Goal: Task Accomplishment & Management: Complete application form

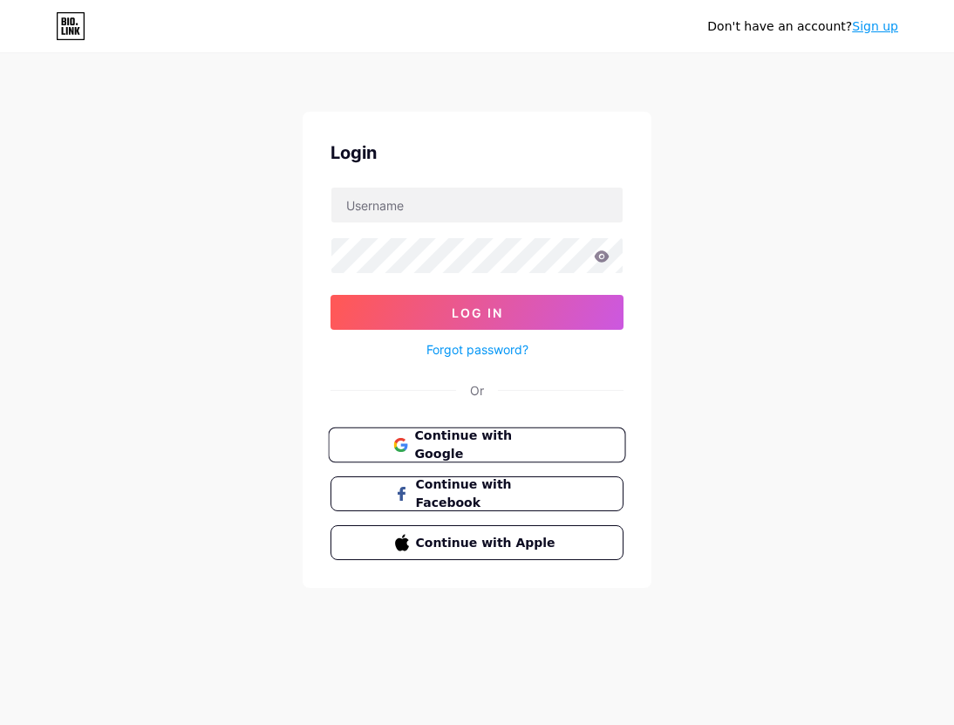
click at [472, 444] on span "Continue with Google" at bounding box center [487, 445] width 146 height 38
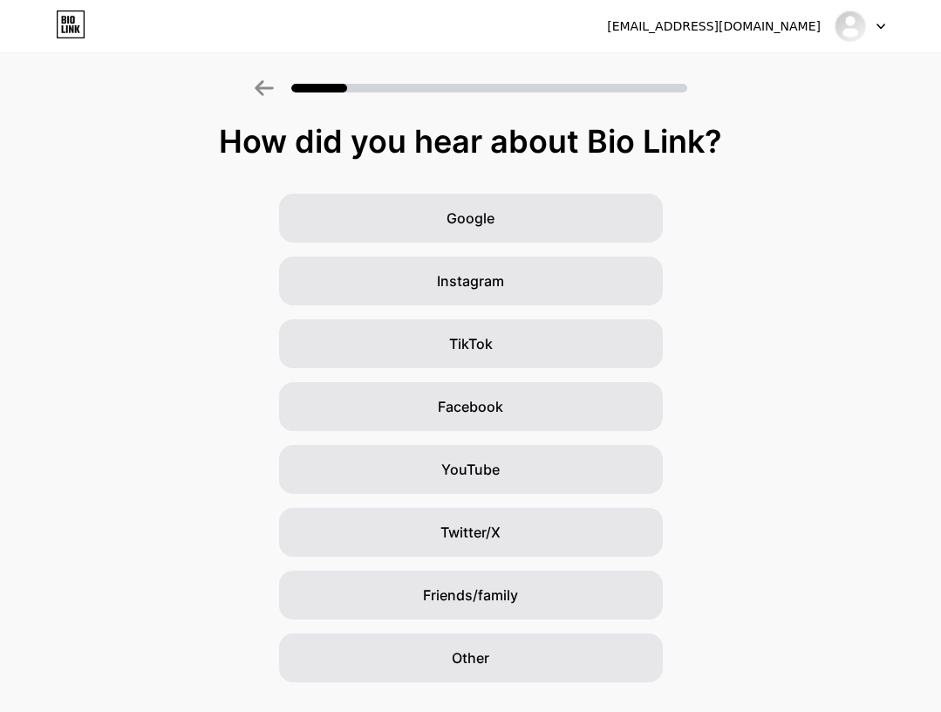
click at [39, 421] on div "Google Instagram TikTok Facebook YouTube Twitter/X Friends/family Other" at bounding box center [470, 438] width 941 height 488
click at [531, 250] on div "Google Instagram TikTok Facebook YouTube Twitter/X Friends/family Other" at bounding box center [470, 438] width 941 height 488
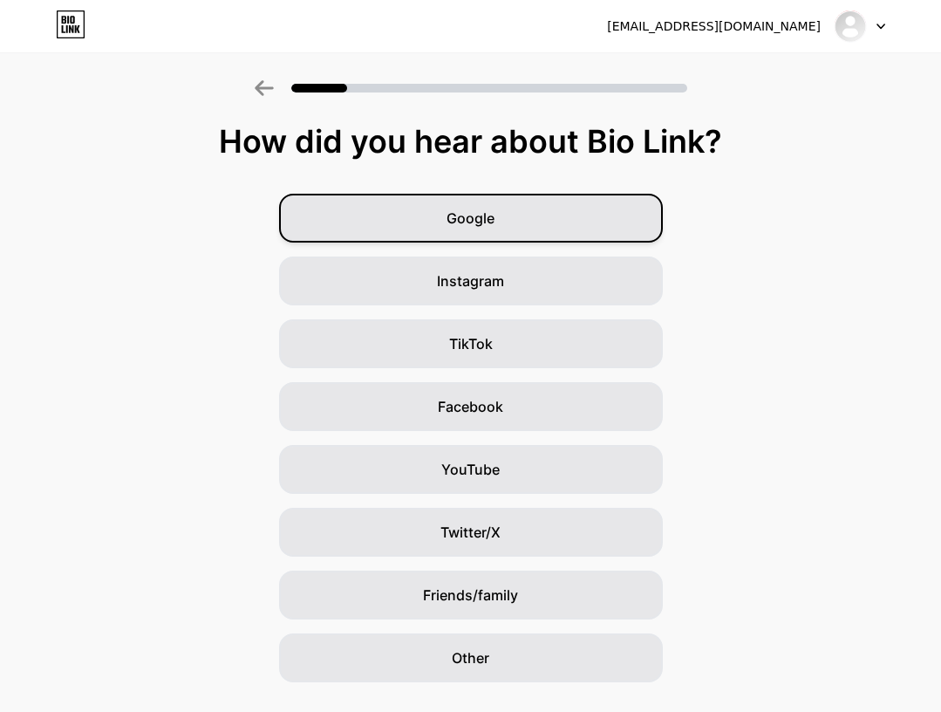
click at [538, 231] on div "Google" at bounding box center [471, 218] width 384 height 49
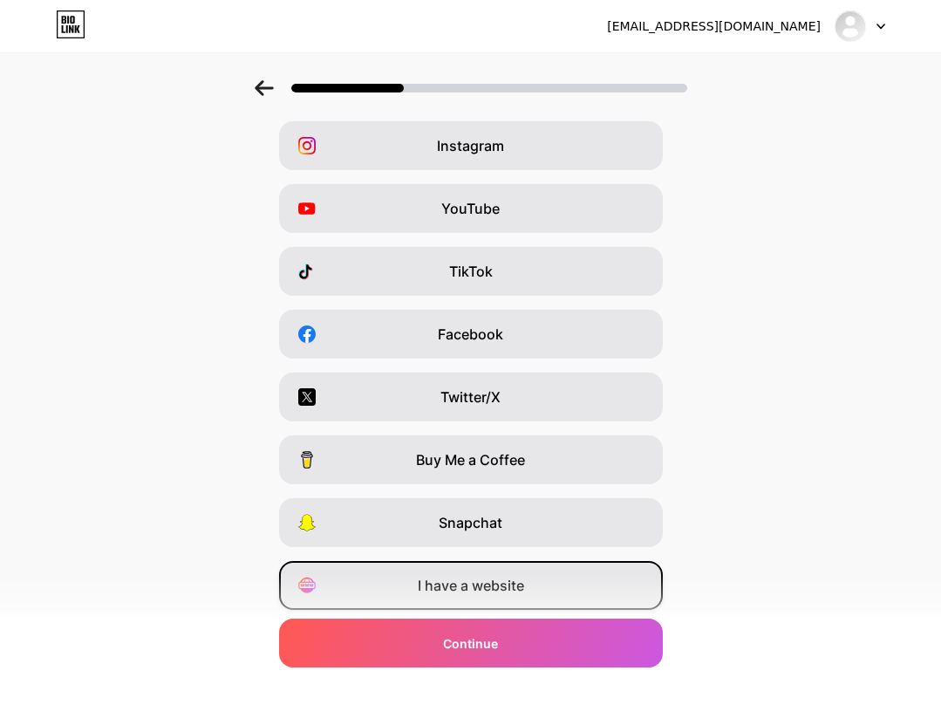
scroll to position [127, 0]
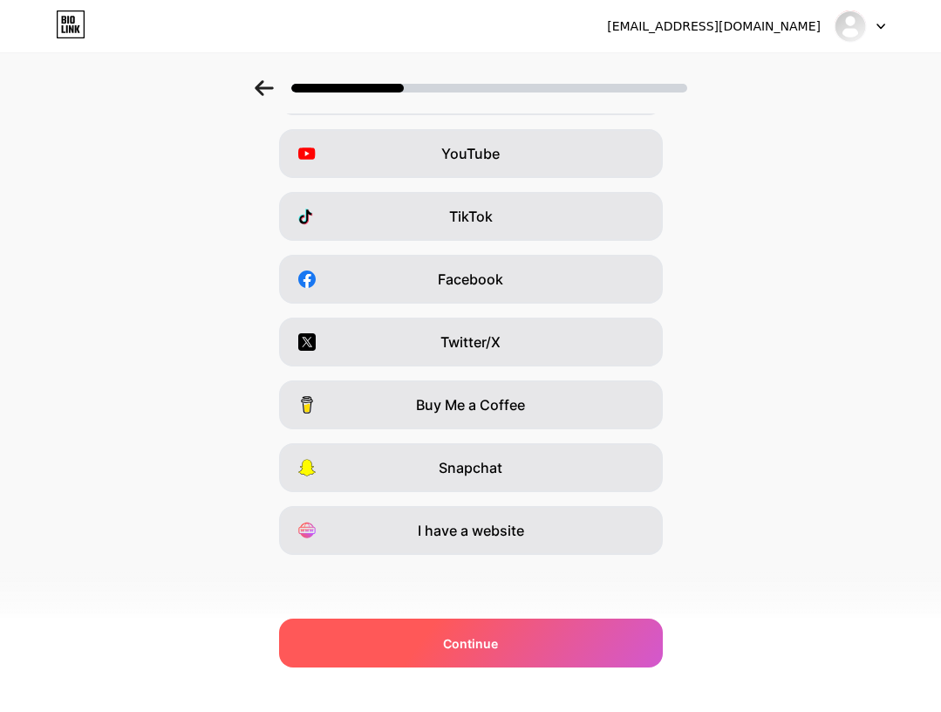
click at [495, 638] on span "Continue" at bounding box center [470, 643] width 55 height 18
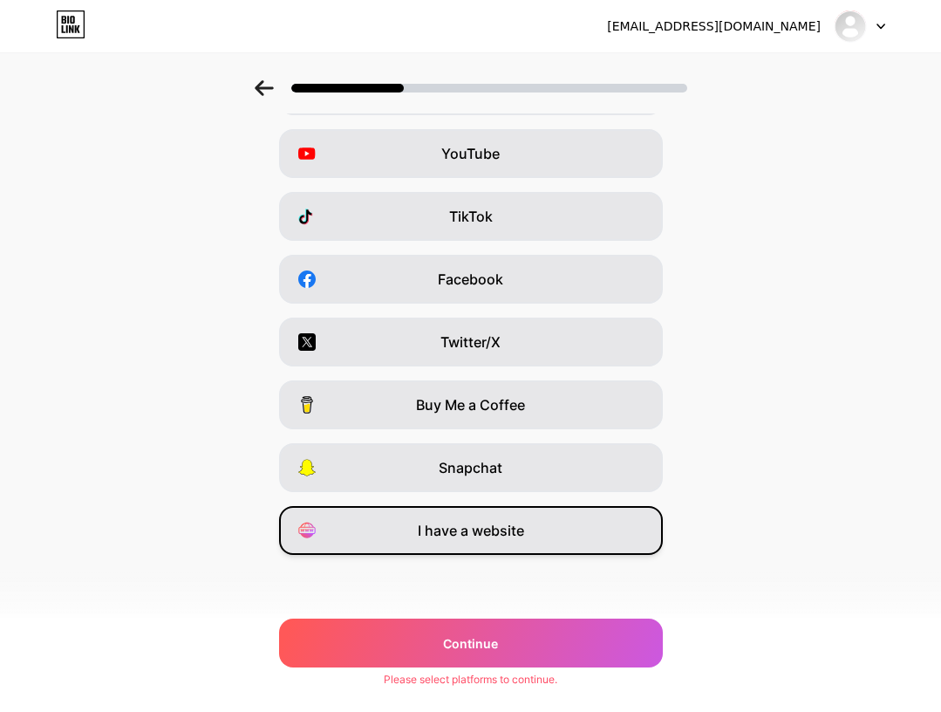
click at [503, 528] on span "I have a website" at bounding box center [471, 530] width 106 height 21
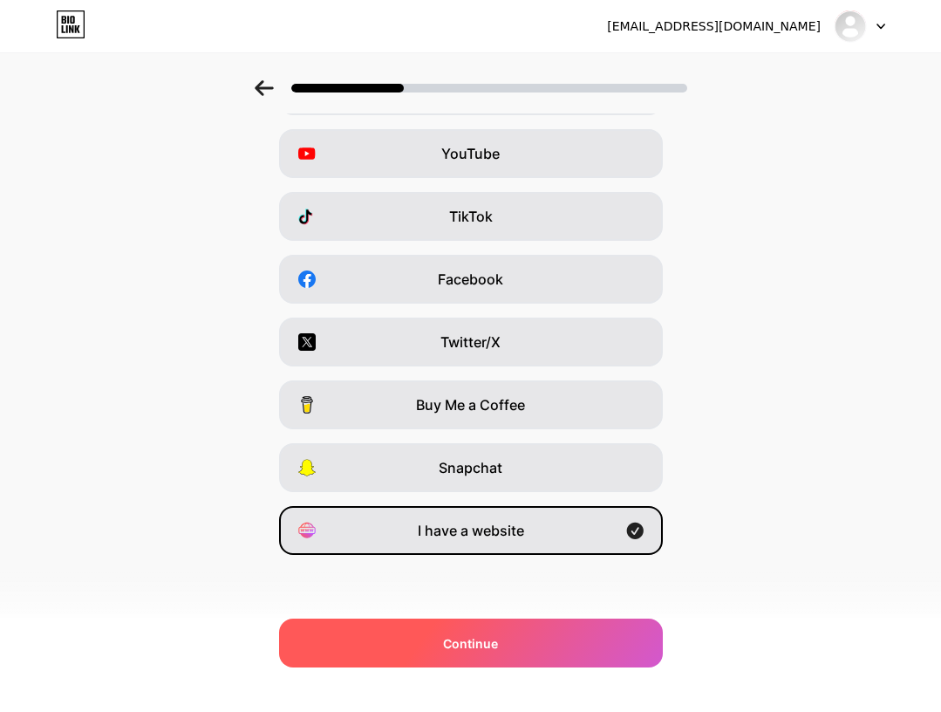
click at [518, 649] on div "Continue" at bounding box center [471, 642] width 384 height 49
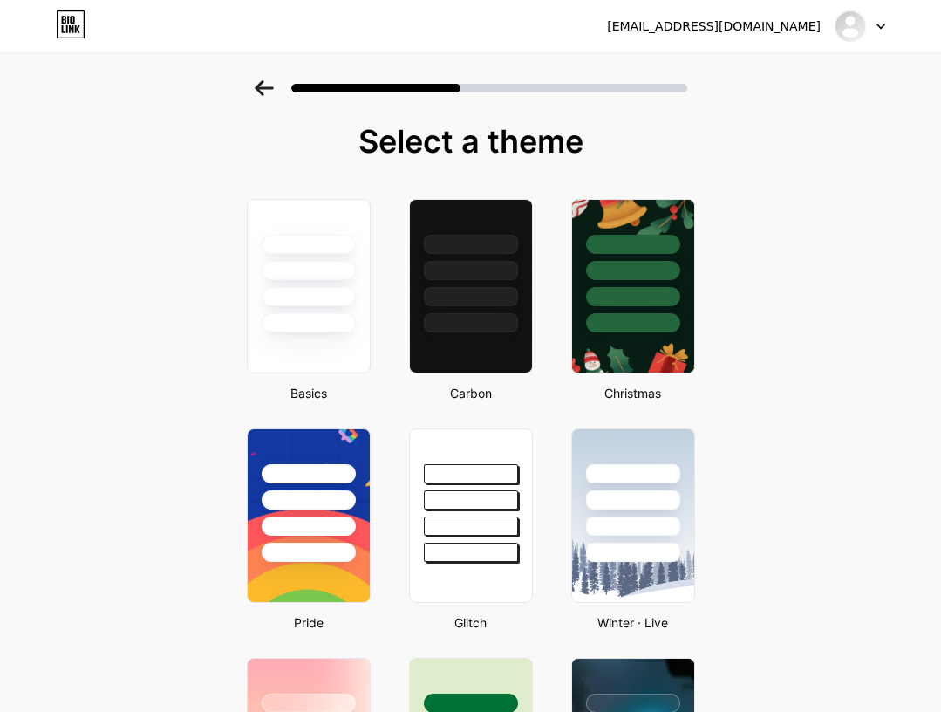
scroll to position [174, 0]
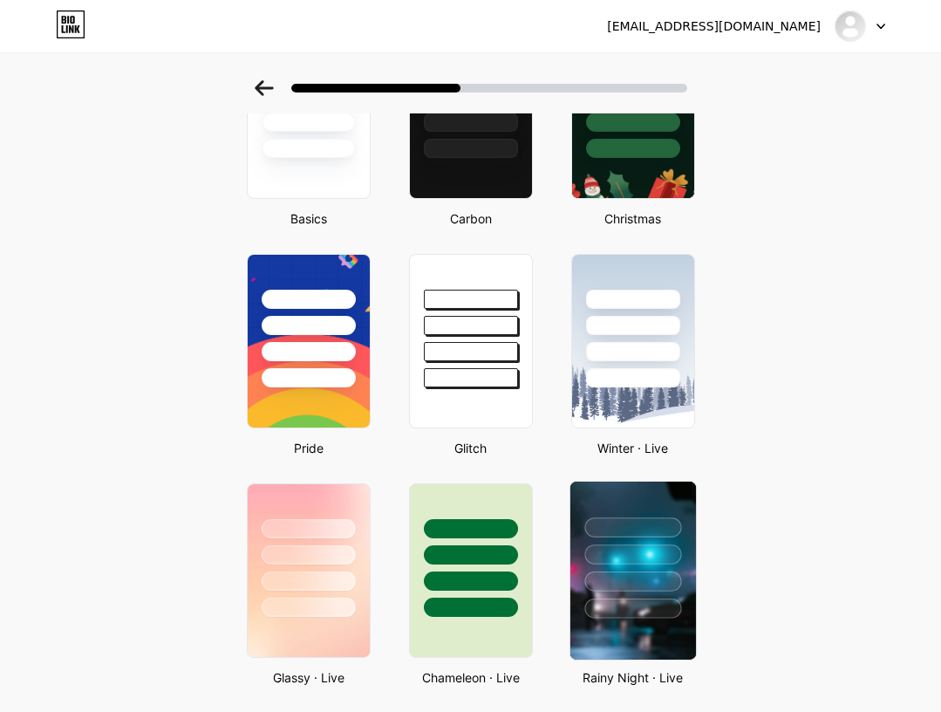
click at [624, 561] on div at bounding box center [632, 554] width 97 height 20
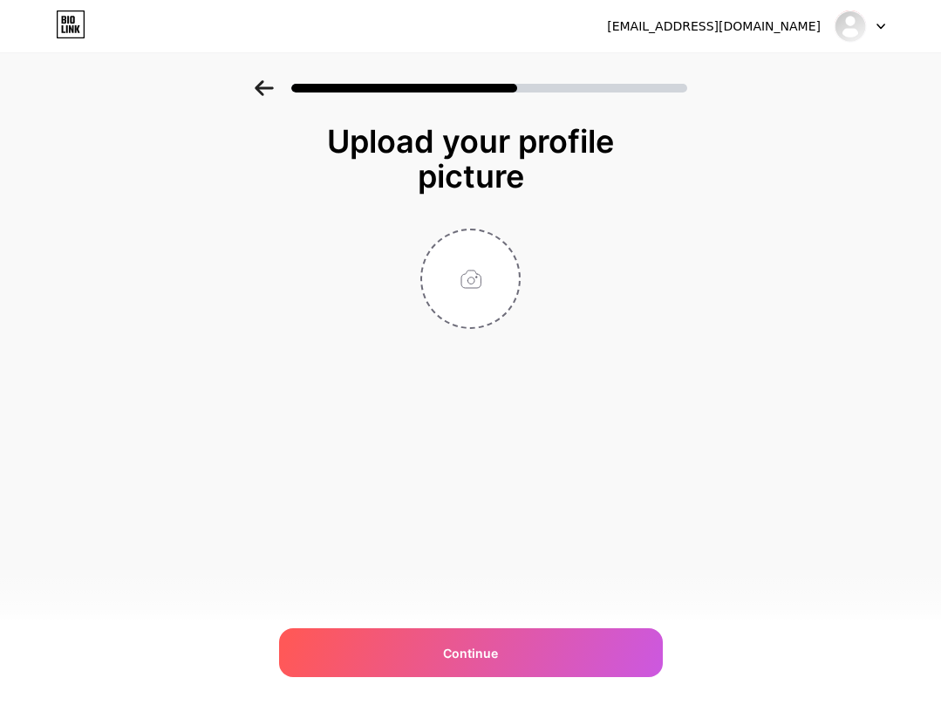
scroll to position [0, 0]
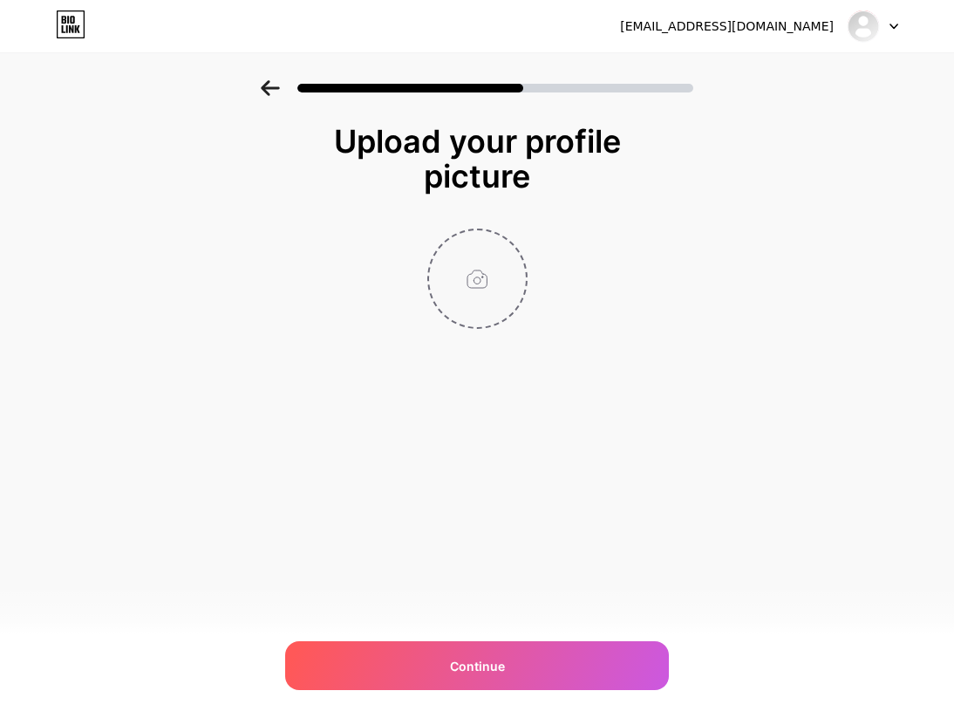
click at [488, 265] on input "file" at bounding box center [477, 278] width 97 height 97
type input "C:\fakepath\1759737838464 (1).png"
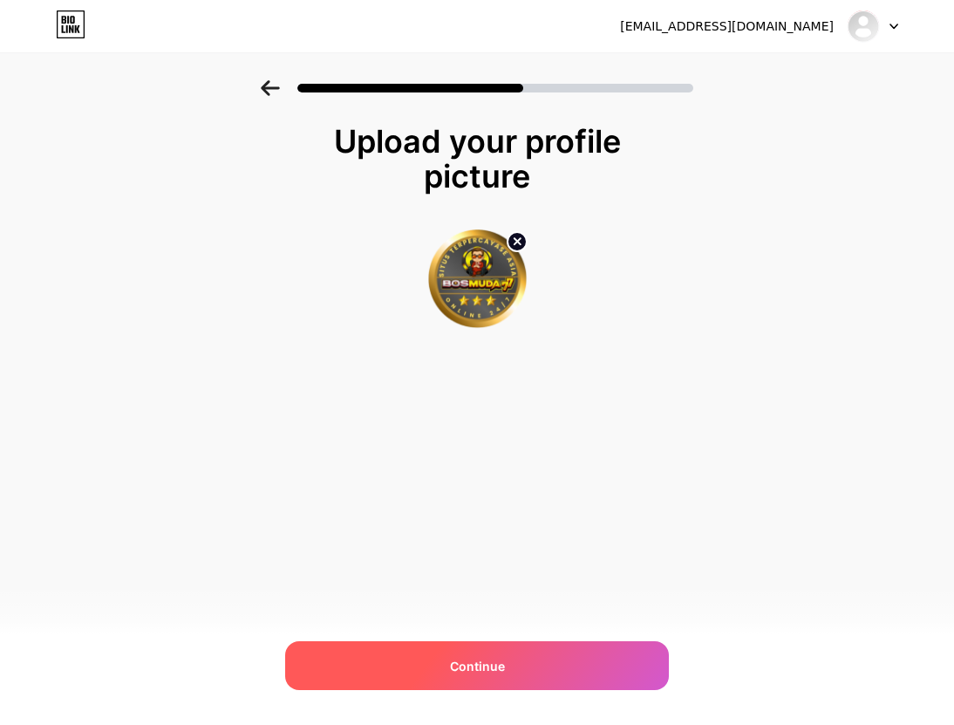
click at [532, 663] on div "Continue" at bounding box center [477, 665] width 384 height 49
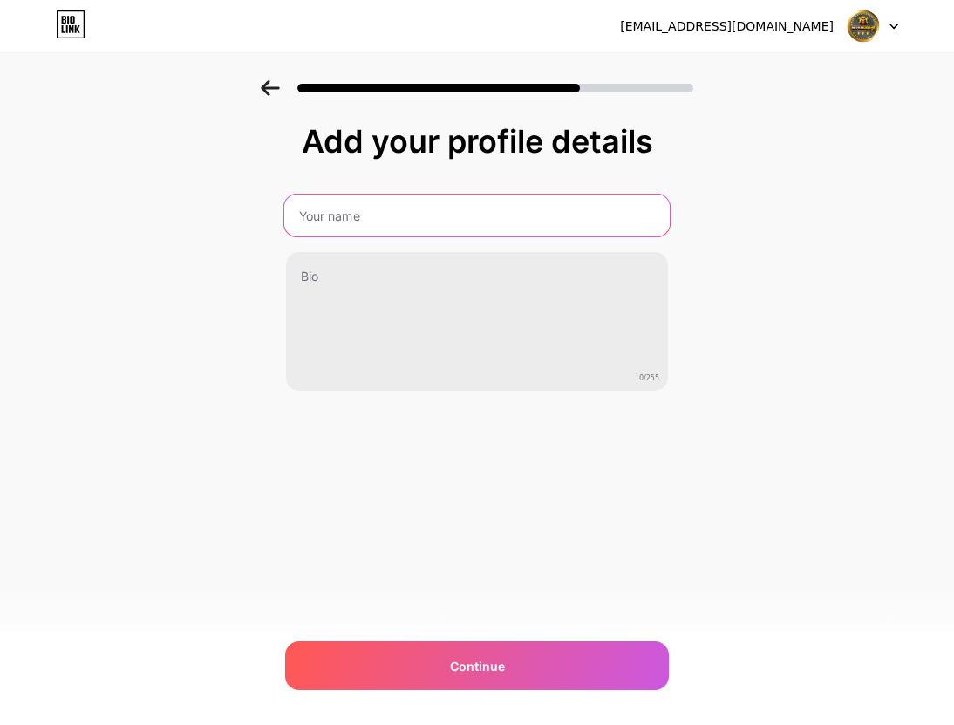
click at [365, 214] on input "text" at bounding box center [476, 215] width 385 height 42
click at [397, 201] on input "BOSMUDA" at bounding box center [476, 215] width 385 height 42
type input "BOSMUDA77"
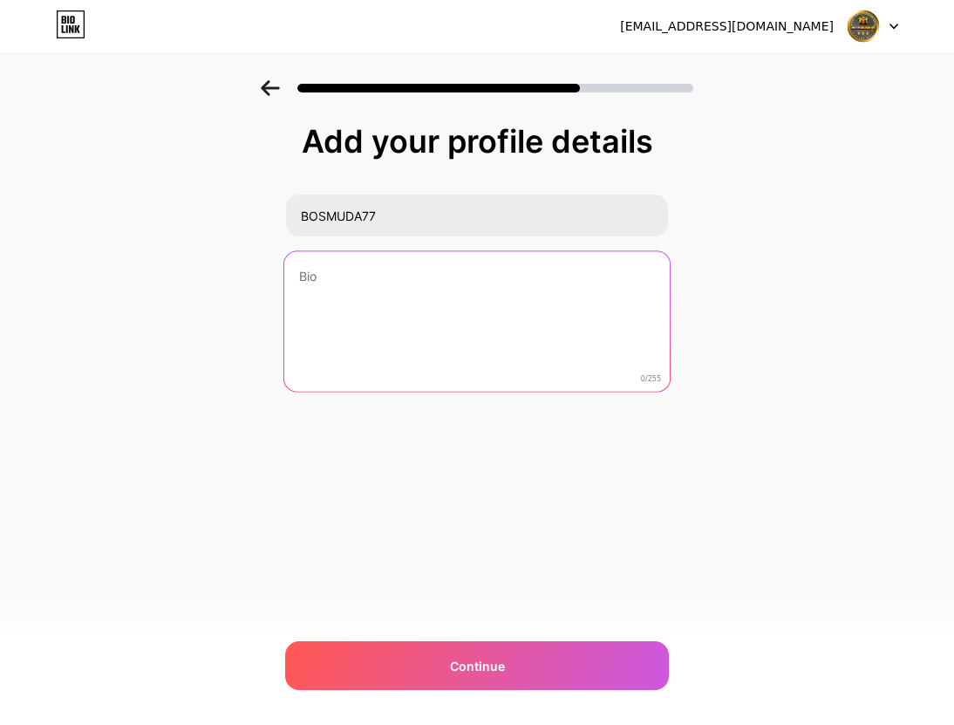
click at [342, 294] on textarea at bounding box center [476, 322] width 385 height 142
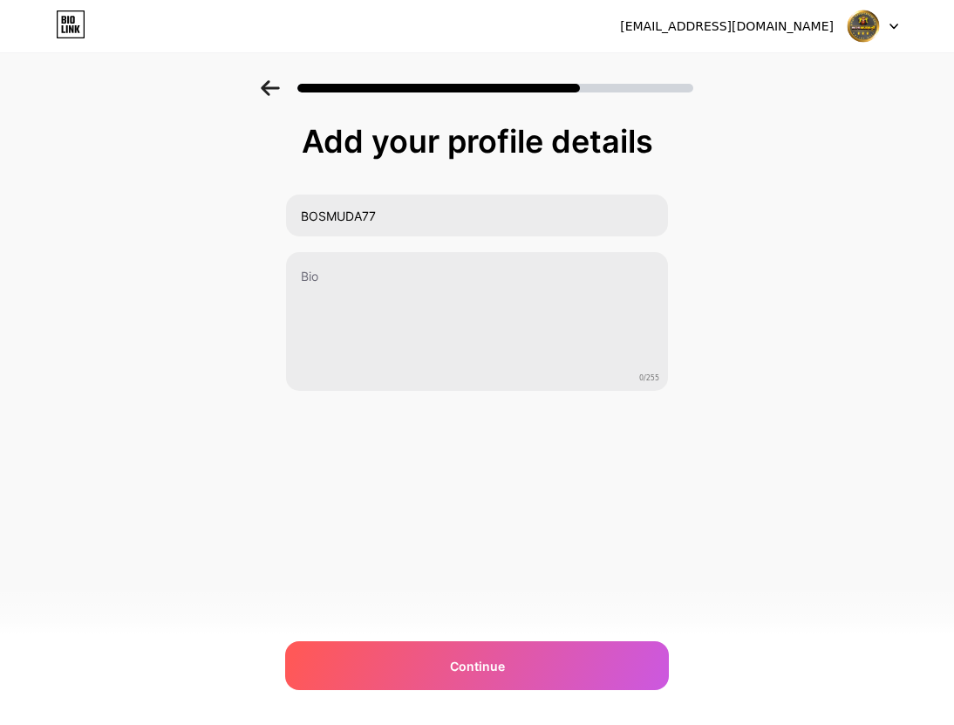
click at [33, 228] on div "Add your profile details BOSMUDA77 0/255 Continue Error" at bounding box center [477, 279] width 954 height 399
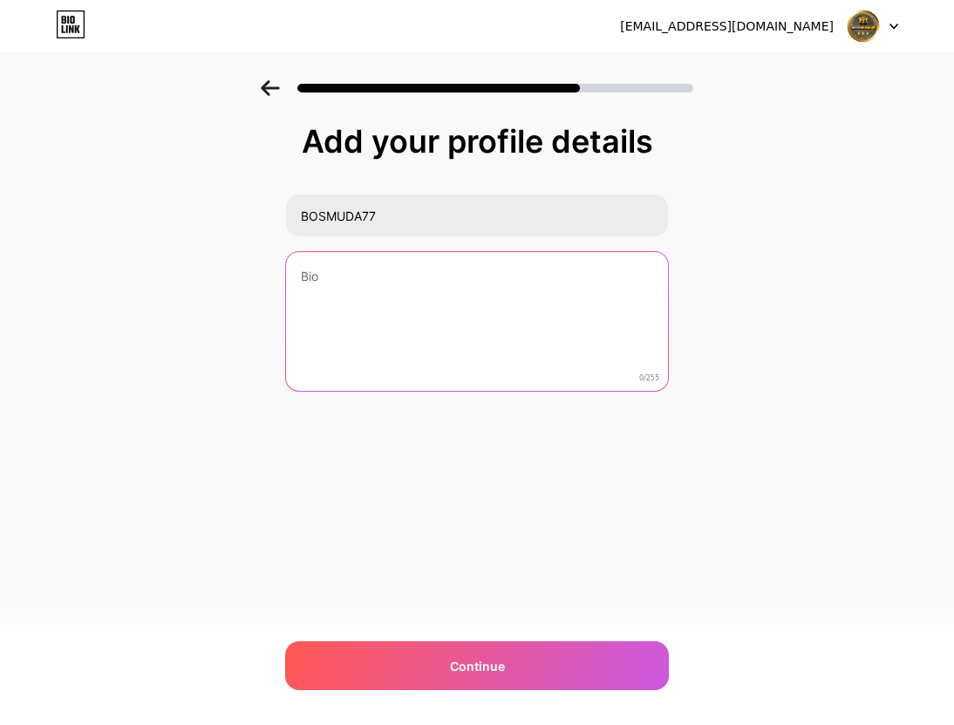
click at [437, 282] on textarea at bounding box center [477, 322] width 382 height 140
paste textarea "BOSMUDA77 Situs Resmi Winrate Tinggi | WD Cepat & Terpercaya"
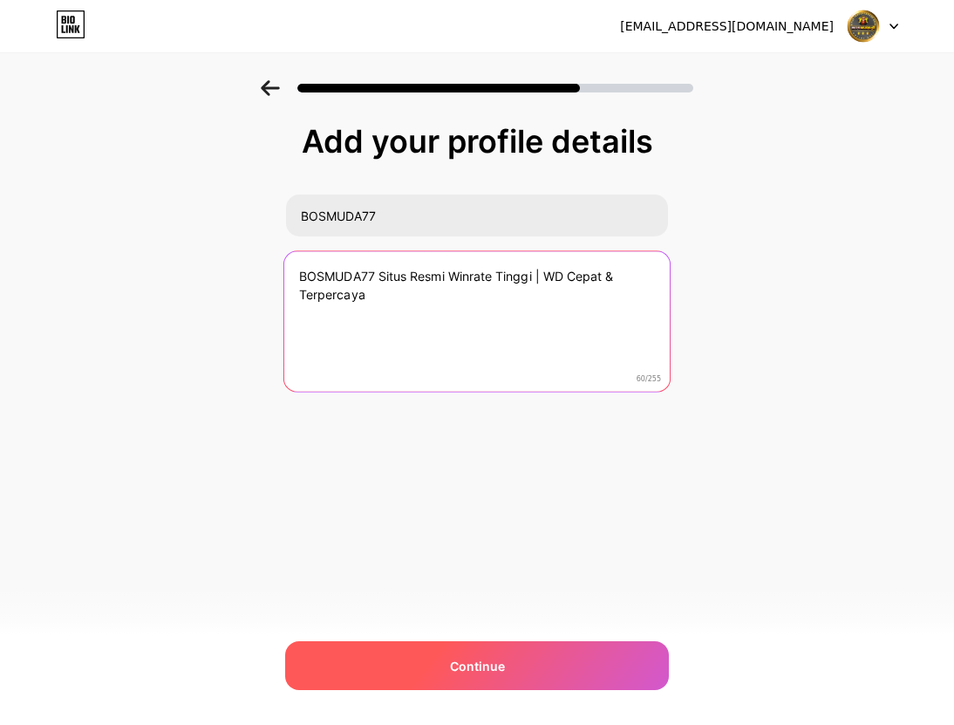
type textarea "BOSMUDA77 Situs Resmi Winrate Tinggi | WD Cepat & Terpercaya"
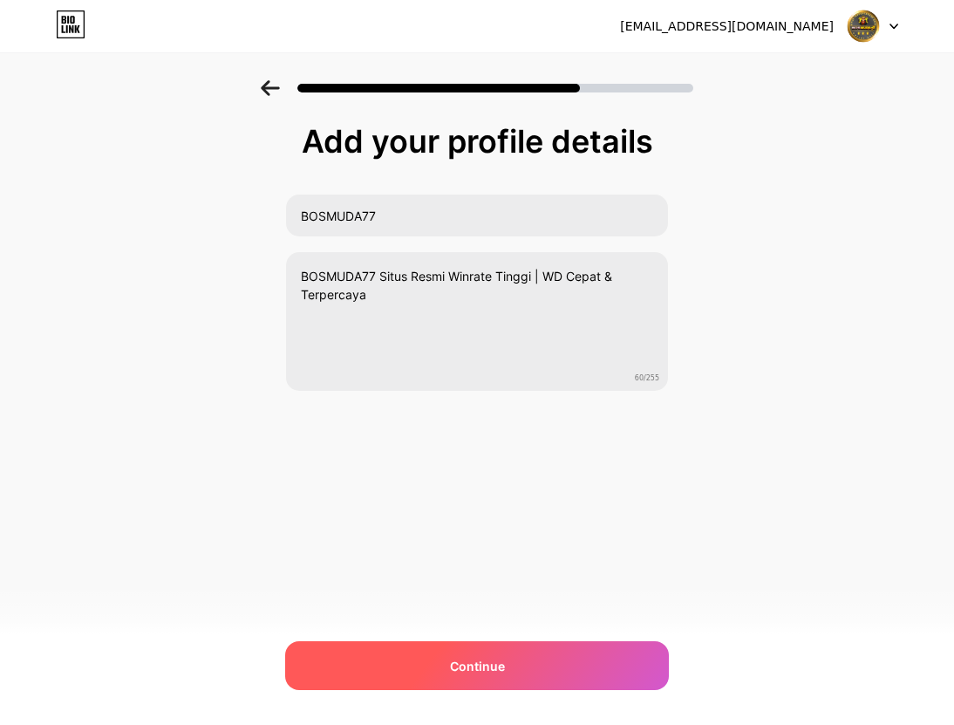
click at [494, 670] on span "Continue" at bounding box center [477, 666] width 55 height 18
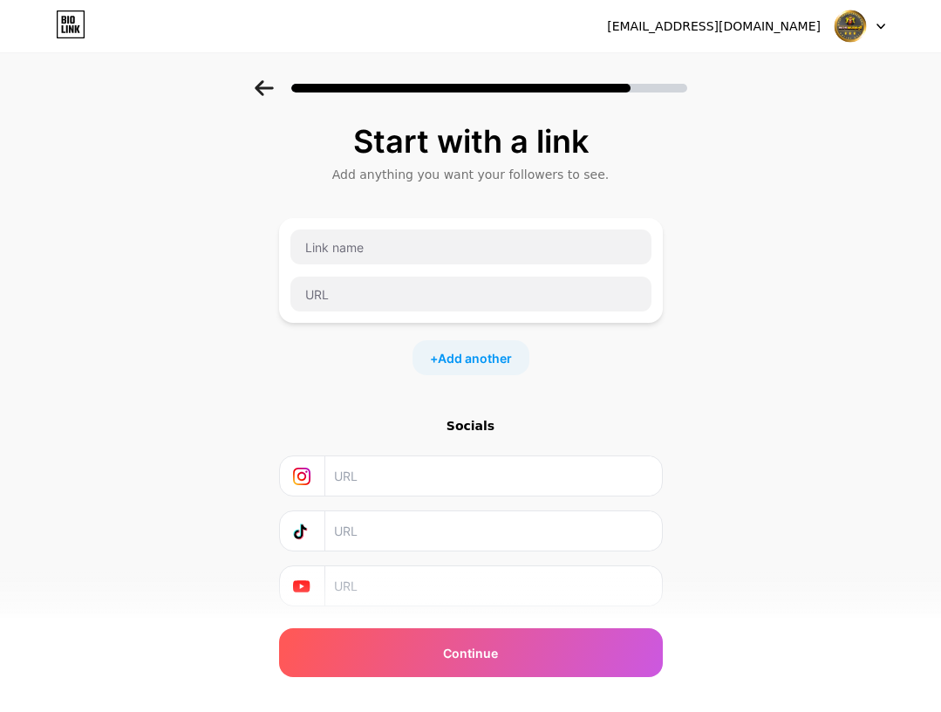
click at [15, 400] on div "Start with a link Add anything you want your followers to see. + Add another So…" at bounding box center [470, 386] width 941 height 613
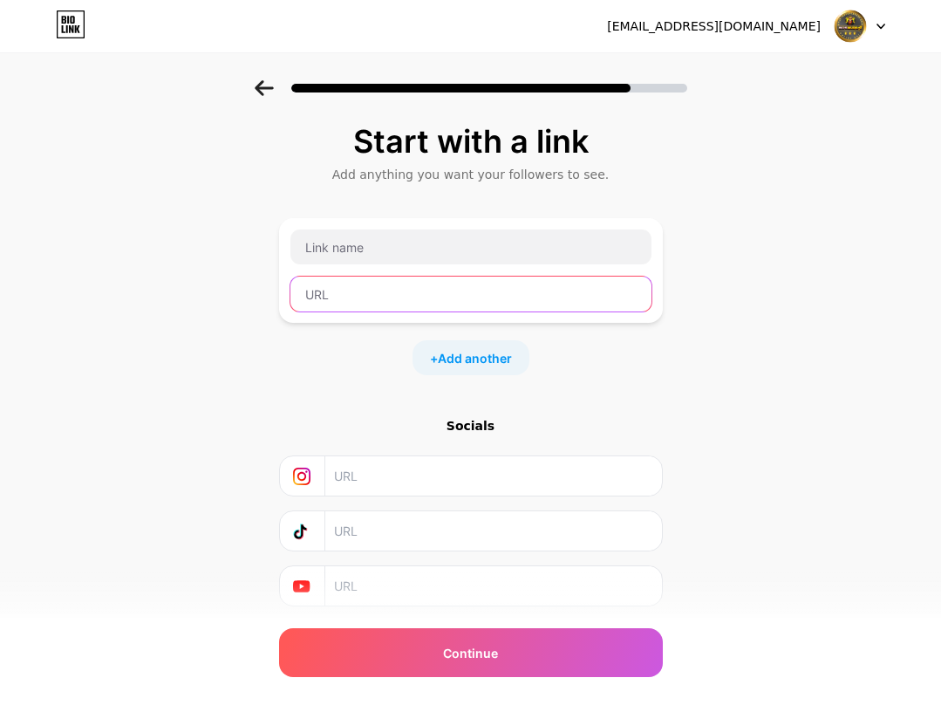
click at [372, 283] on input "text" at bounding box center [470, 293] width 361 height 35
paste input "https://bosmuda77new.site/"
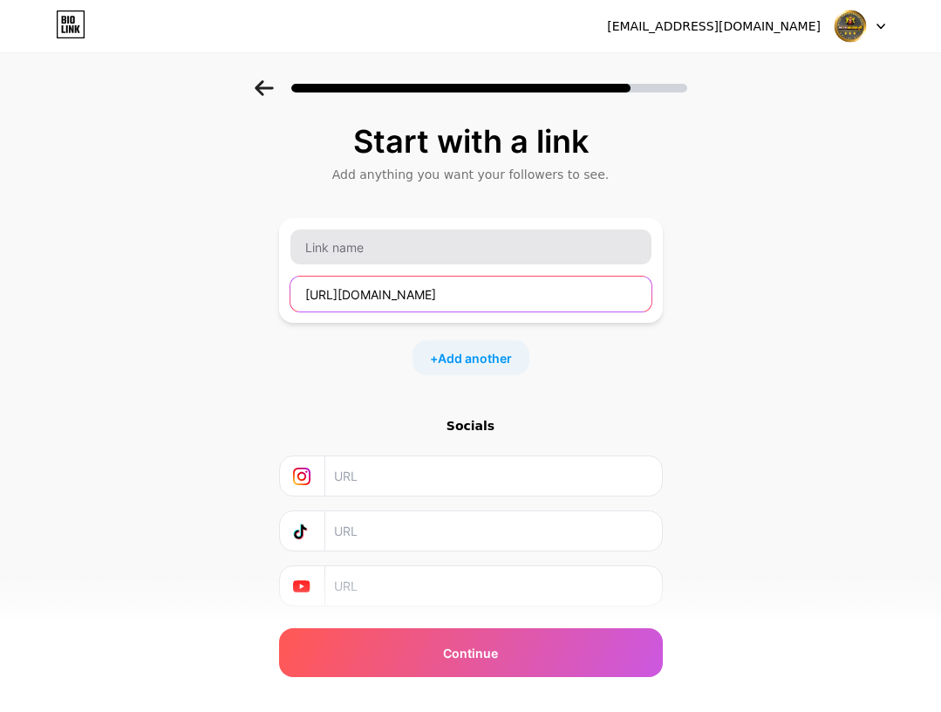
type input "https://bosmuda77new.site/"
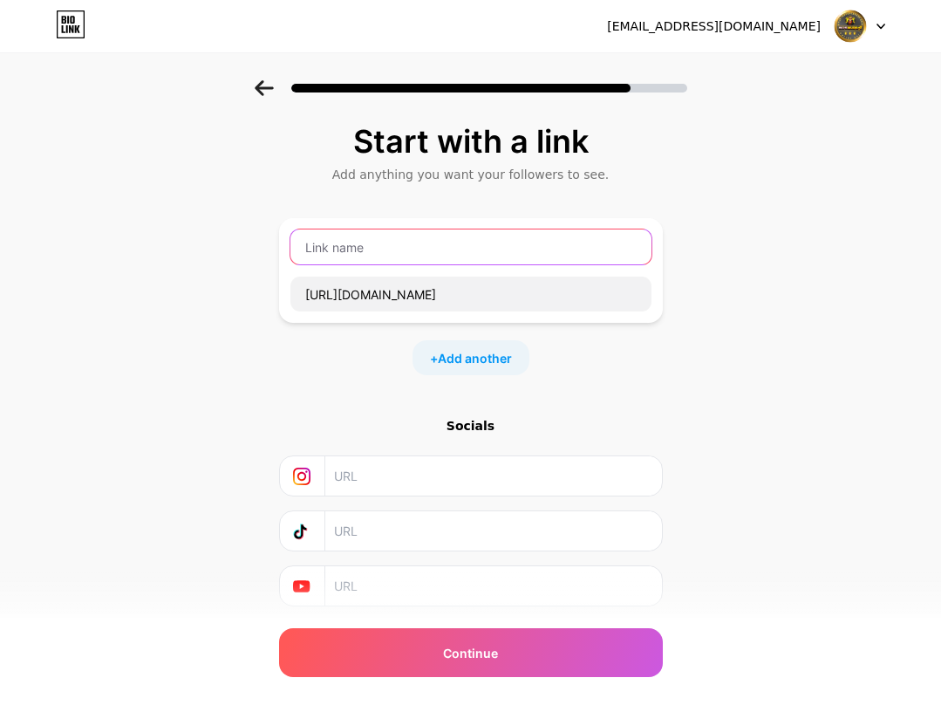
click at [421, 249] on input "text" at bounding box center [470, 246] width 361 height 35
type input "LINK LOGIN&DAFTAR"
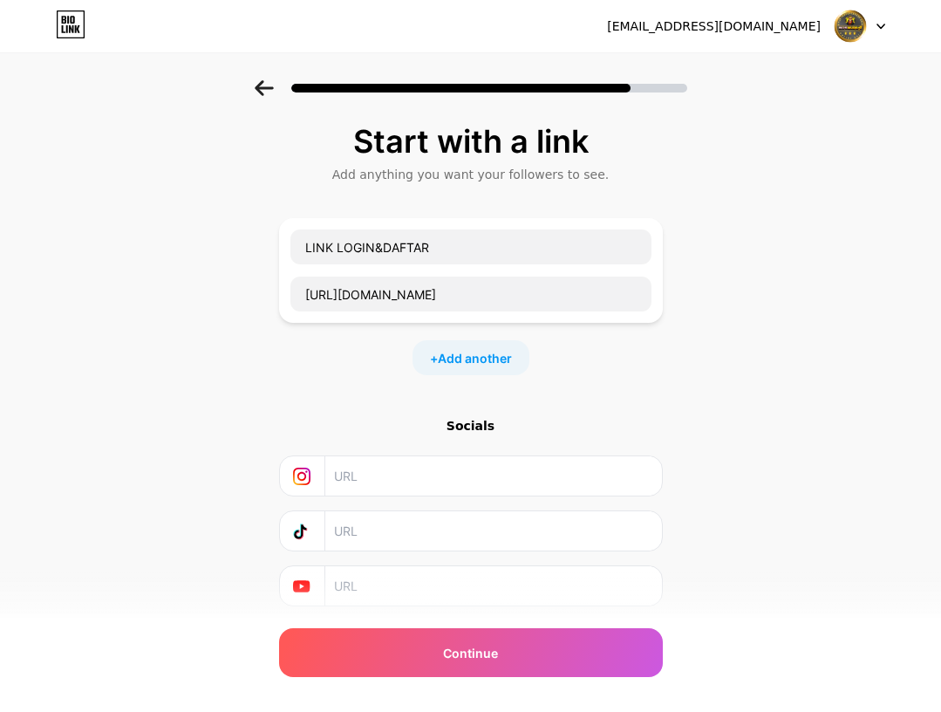
click at [659, 383] on div "Start with a link Add anything you want your followers to see. LINK LOGIN&DAFTA…" at bounding box center [471, 365] width 384 height 482
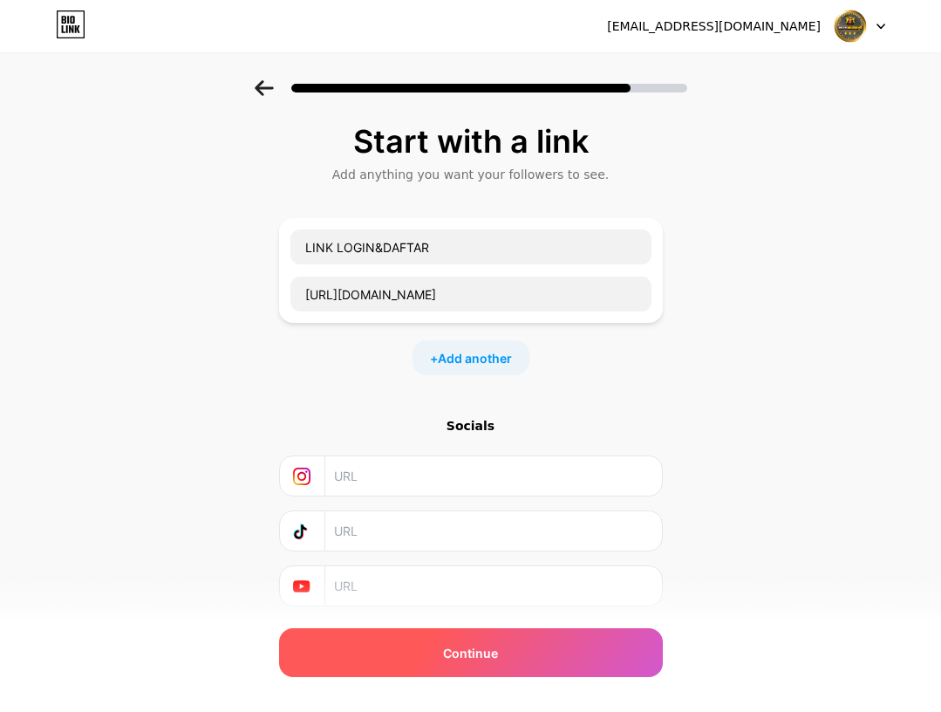
click at [523, 660] on div "Continue" at bounding box center [471, 652] width 384 height 49
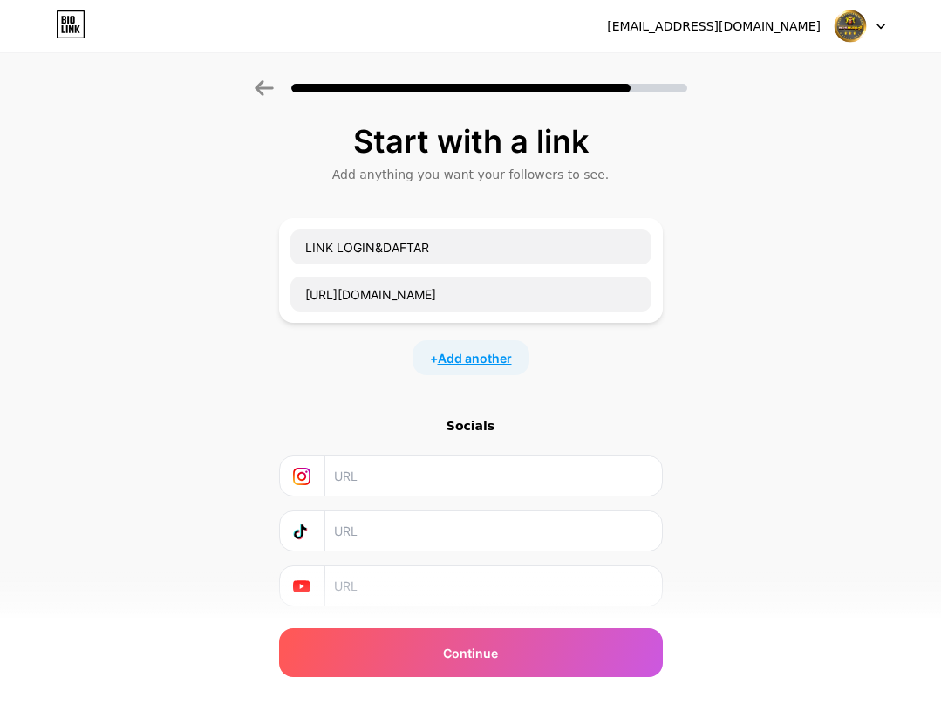
click at [475, 355] on span "Add another" at bounding box center [475, 358] width 74 height 18
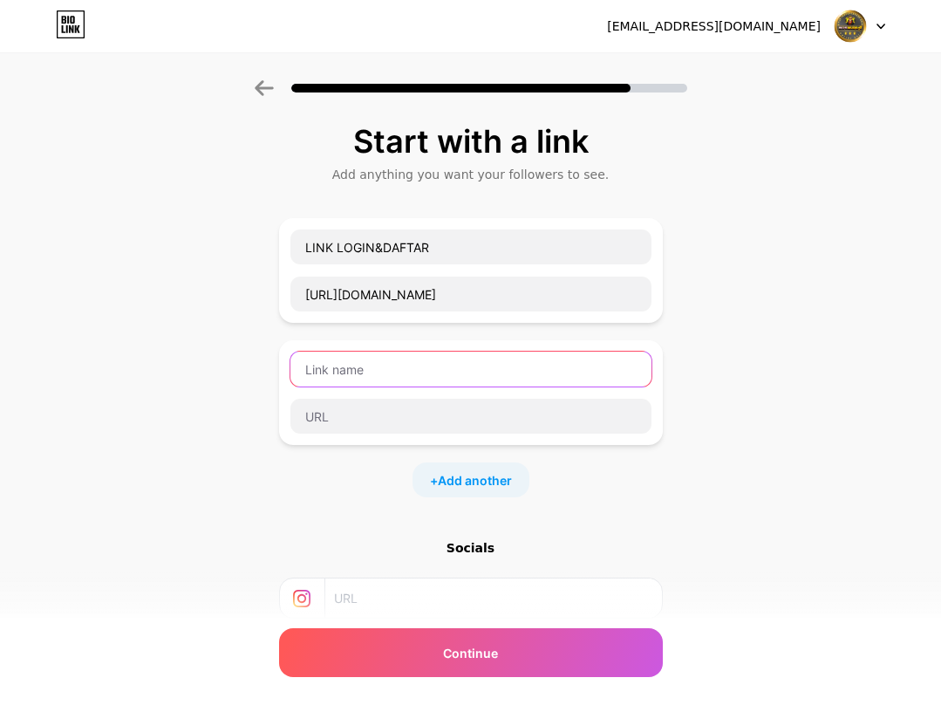
click at [420, 364] on input "text" at bounding box center [470, 368] width 361 height 35
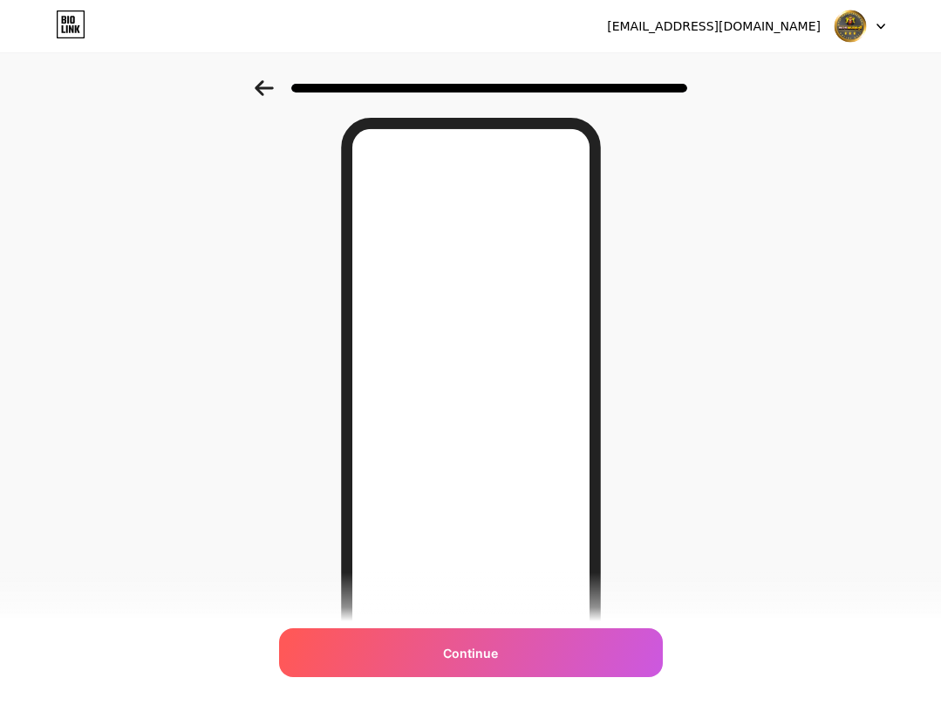
scroll to position [87, 0]
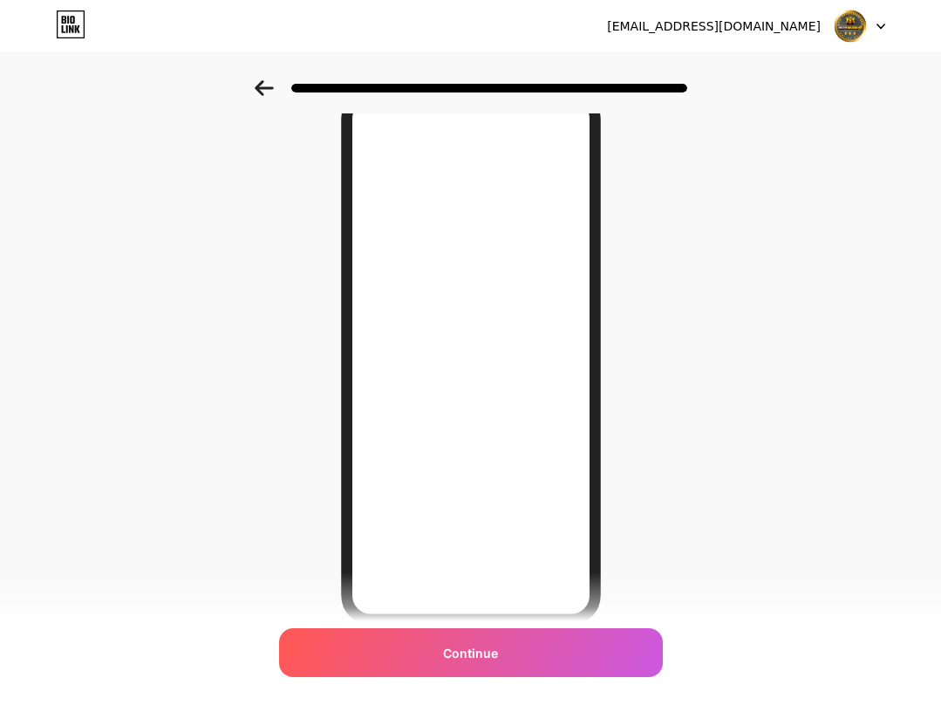
click at [274, 95] on icon at bounding box center [264, 88] width 19 height 16
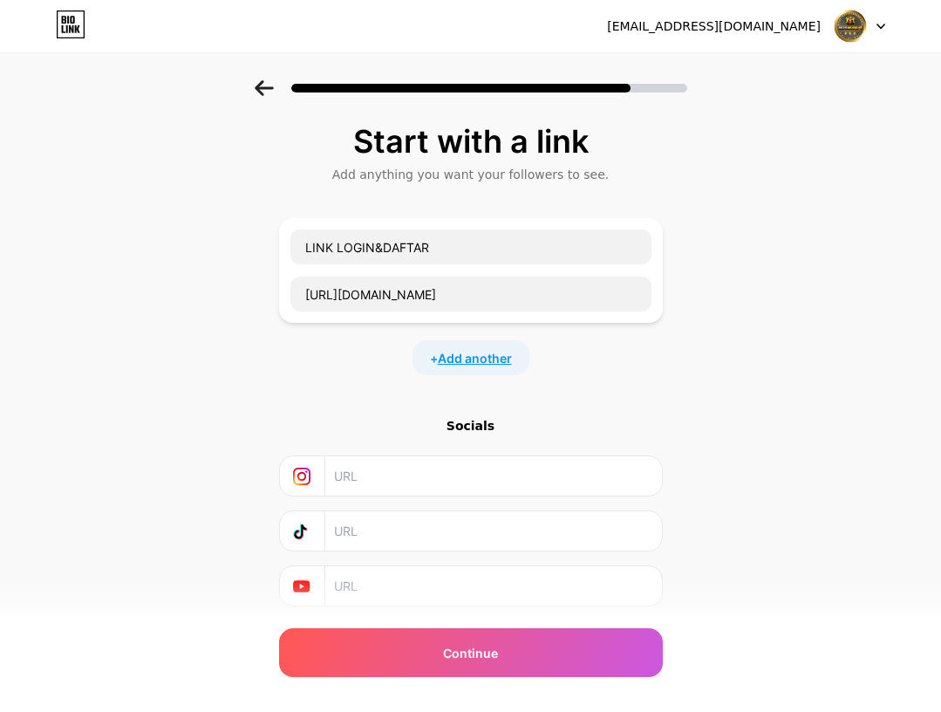
click at [499, 351] on span "Add another" at bounding box center [475, 358] width 74 height 18
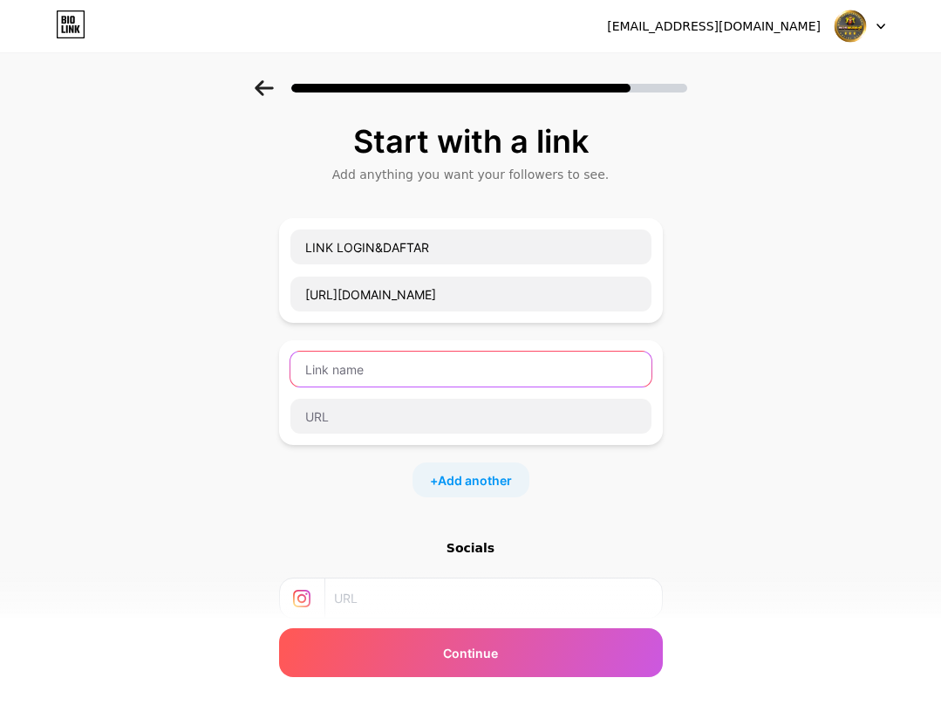
click at [433, 366] on input "text" at bounding box center [470, 368] width 361 height 35
type input "LINK RTP"
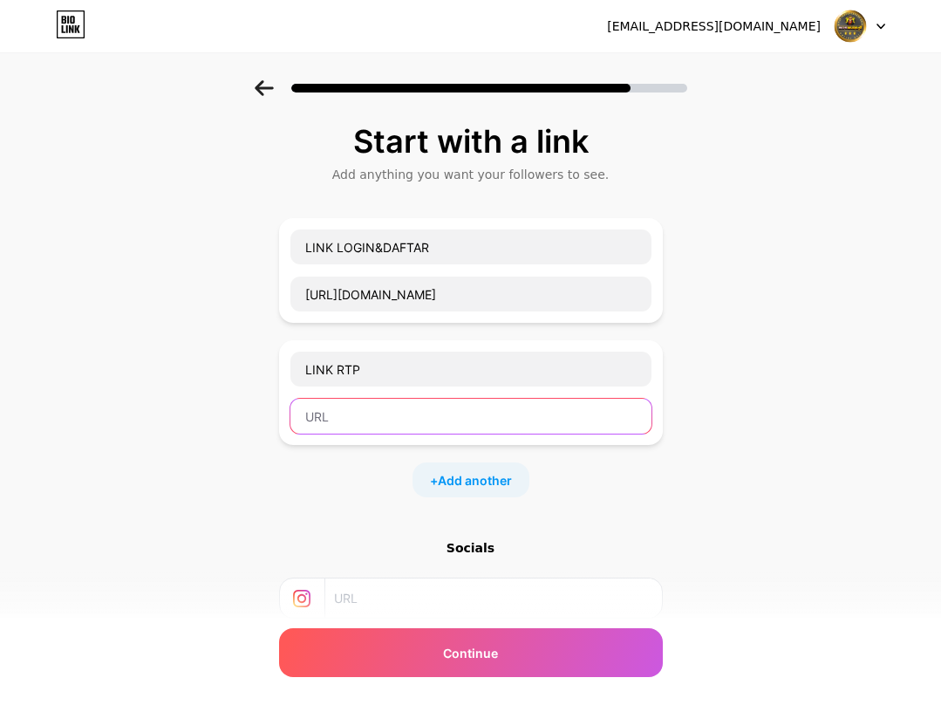
click at [400, 399] on input "text" at bounding box center [470, 416] width 361 height 35
paste input "https://bosmuda77life.site/slot-rtp/1"
type input "https://bosmuda77life.site/slot-rtp/1"
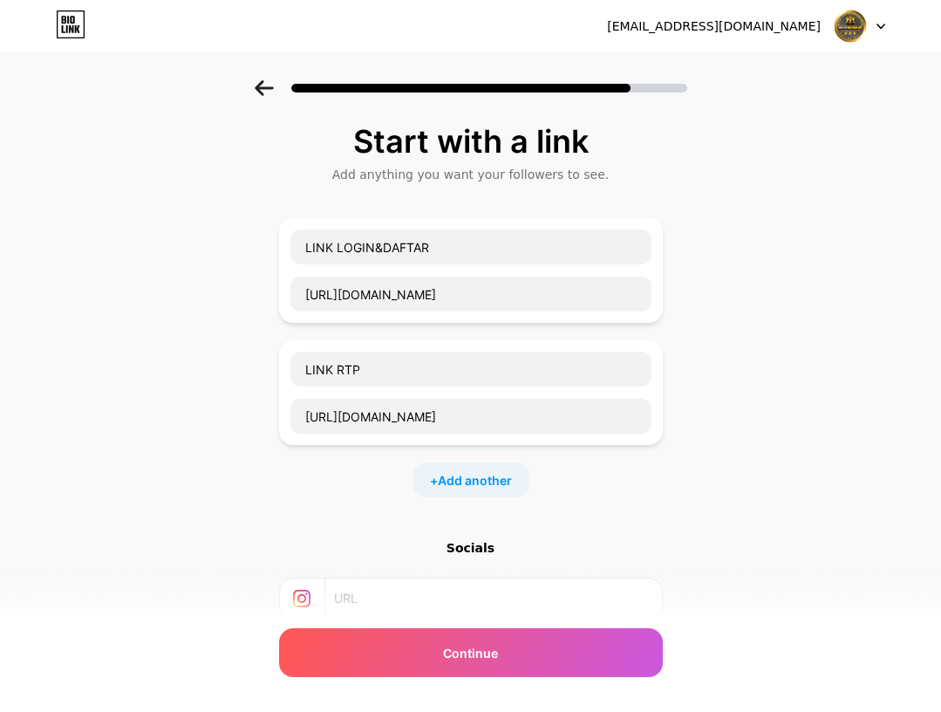
click at [752, 413] on div "Start with a link Add anything you want your followers to see. LINK LOGIN&DAFTA…" at bounding box center [470, 447] width 941 height 735
click at [480, 482] on span "Add another" at bounding box center [475, 480] width 74 height 18
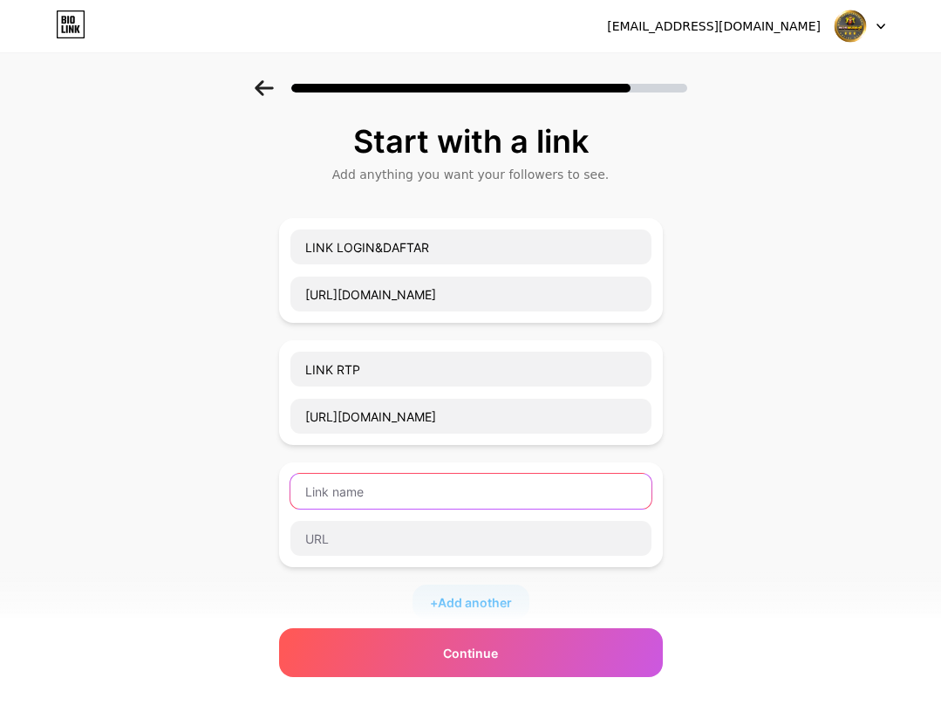
click at [459, 489] on input "text" at bounding box center [470, 491] width 361 height 35
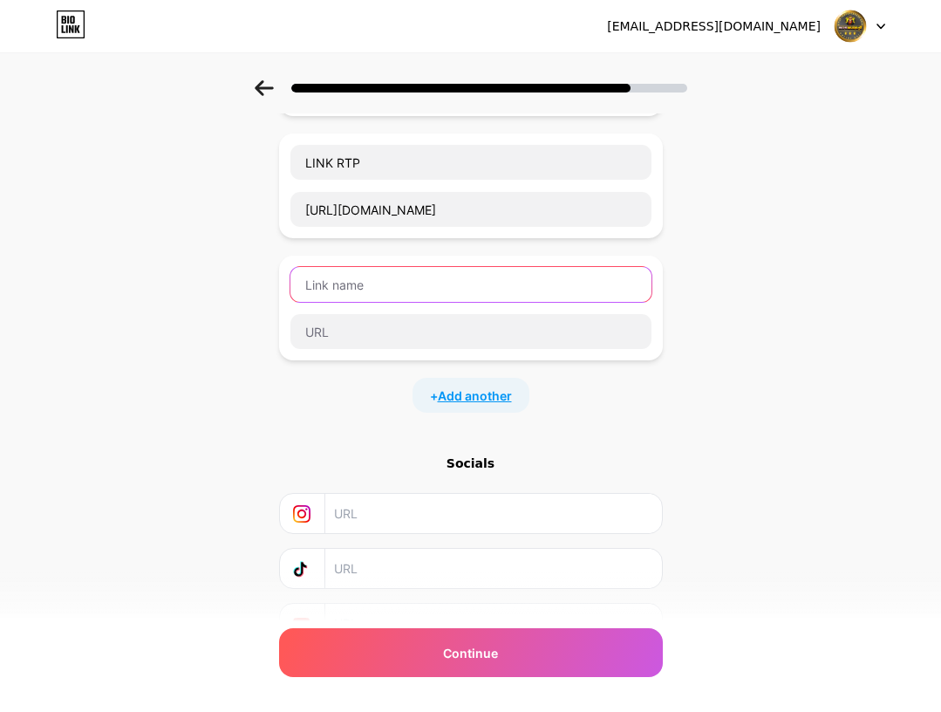
scroll to position [121, 0]
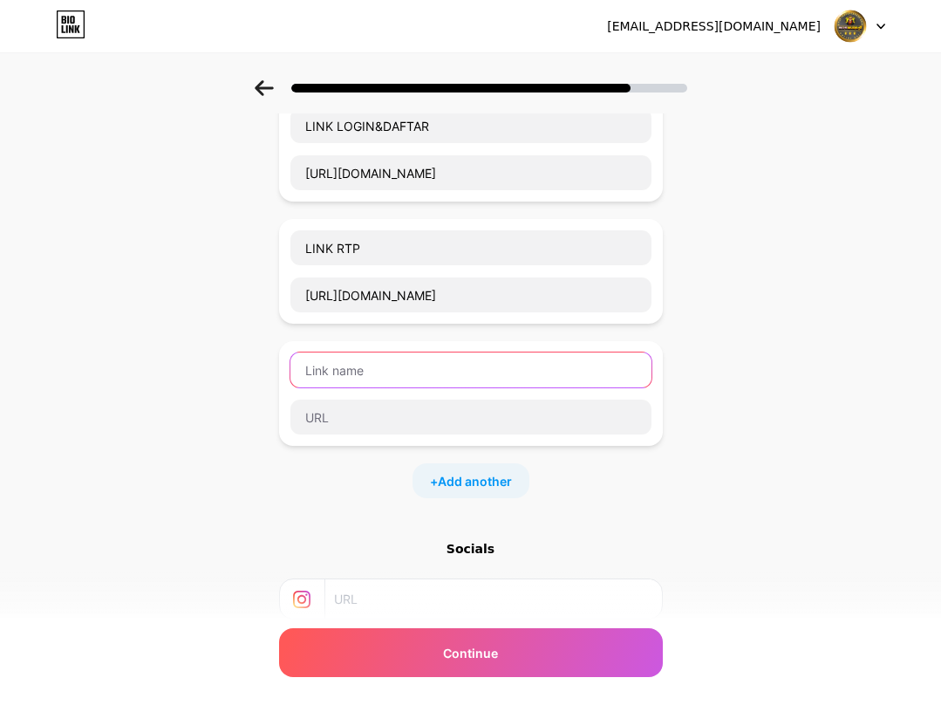
type input "w"
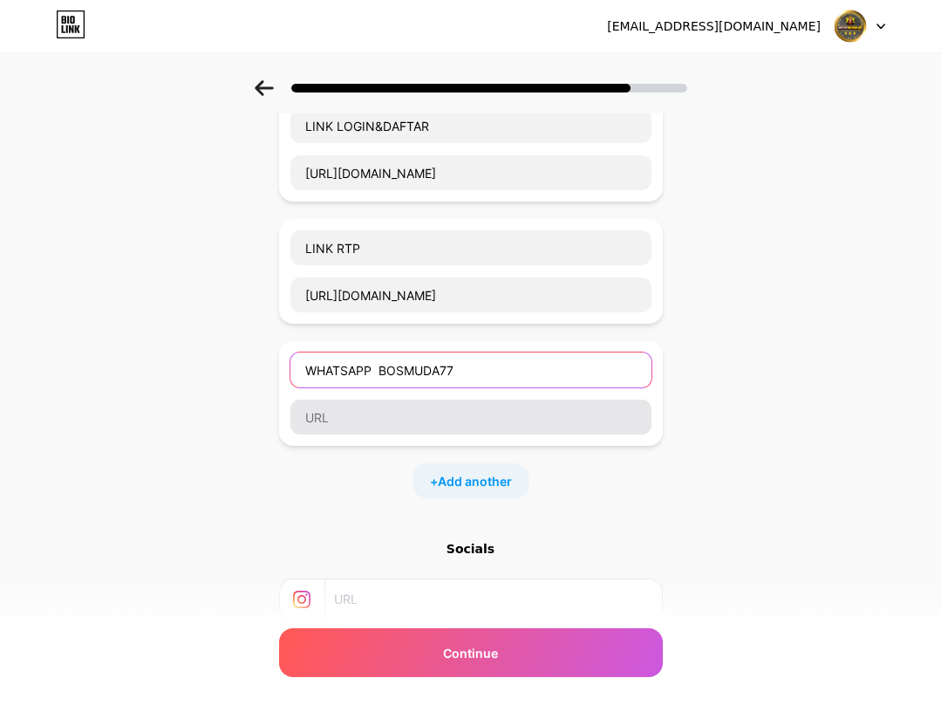
type input "WHATSAPP BOSMUDA77"
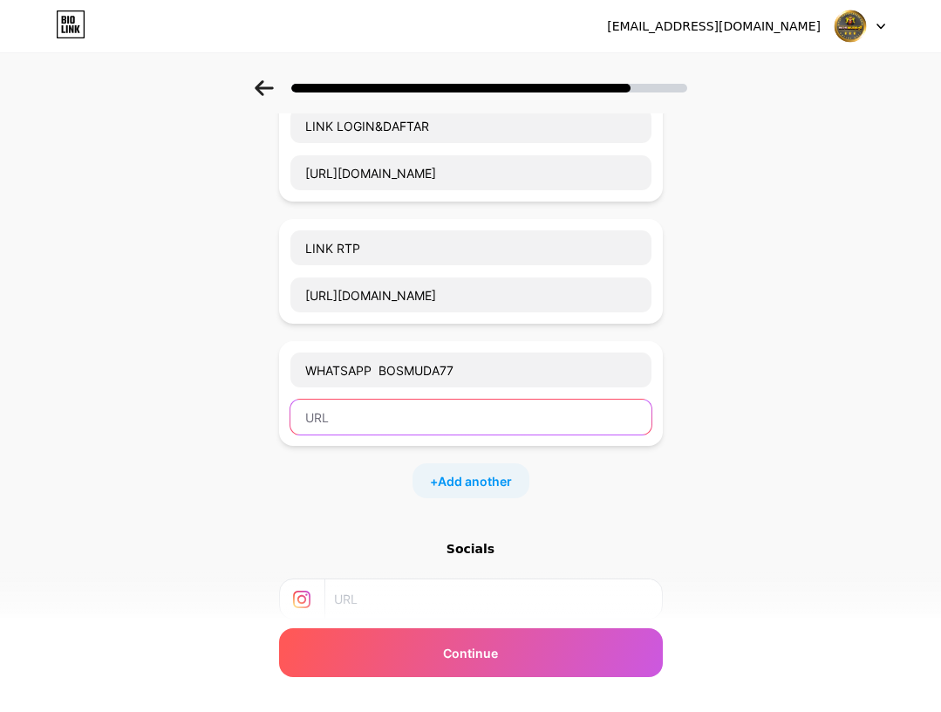
click at [433, 416] on input "text" at bounding box center [470, 416] width 361 height 35
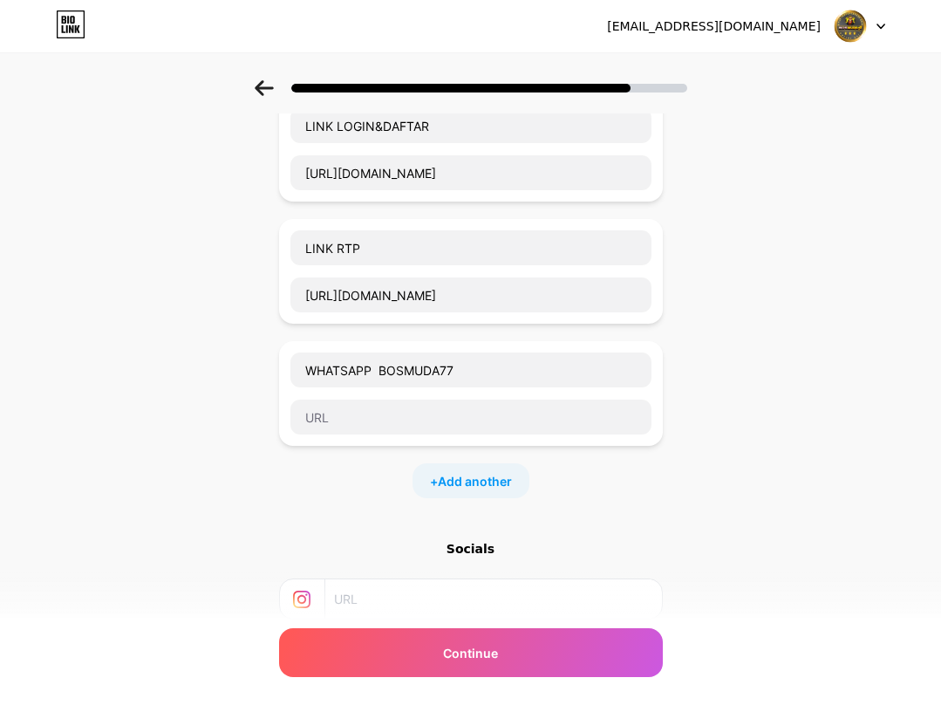
click at [380, 435] on div "WHATSAPP BOSMUDA77" at bounding box center [471, 393] width 384 height 105
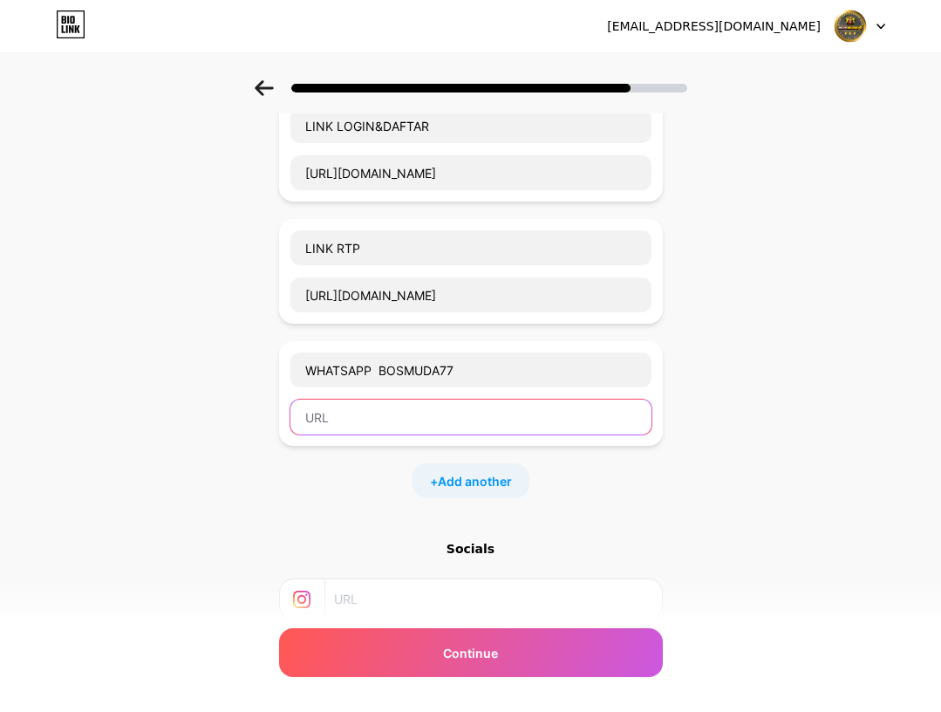
click at [399, 418] on input "text" at bounding box center [470, 416] width 361 height 35
paste input "https://t.ly/wabosmuda77"
type input "https://t.ly/wabosmuda77"
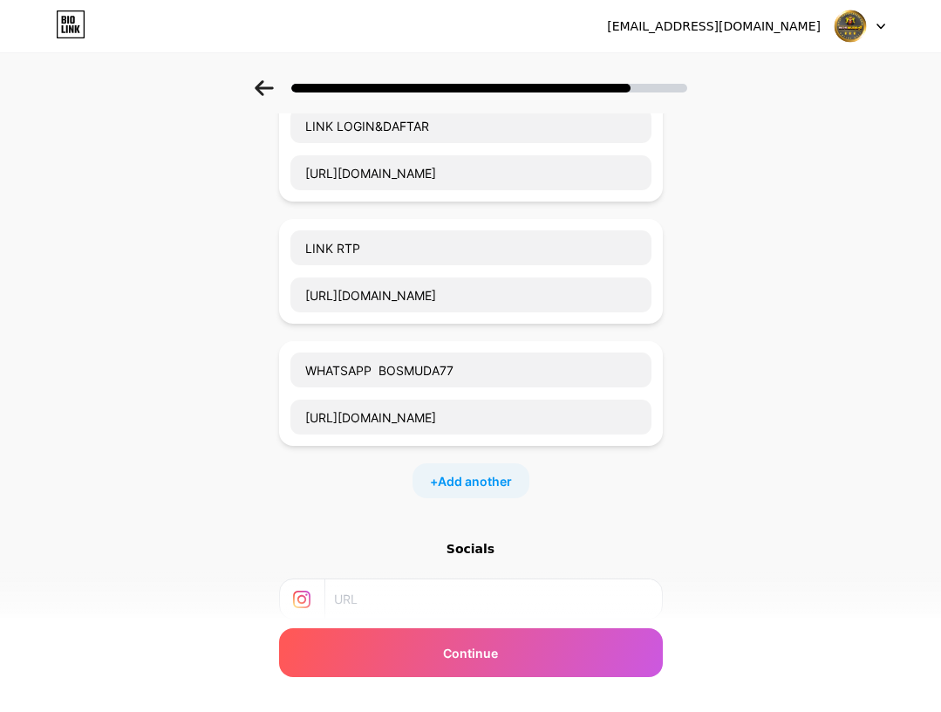
click at [678, 479] on div "Start with a link Add anything you want your followers to see. LINK LOGIN&DAFTA…" at bounding box center [470, 387] width 941 height 857
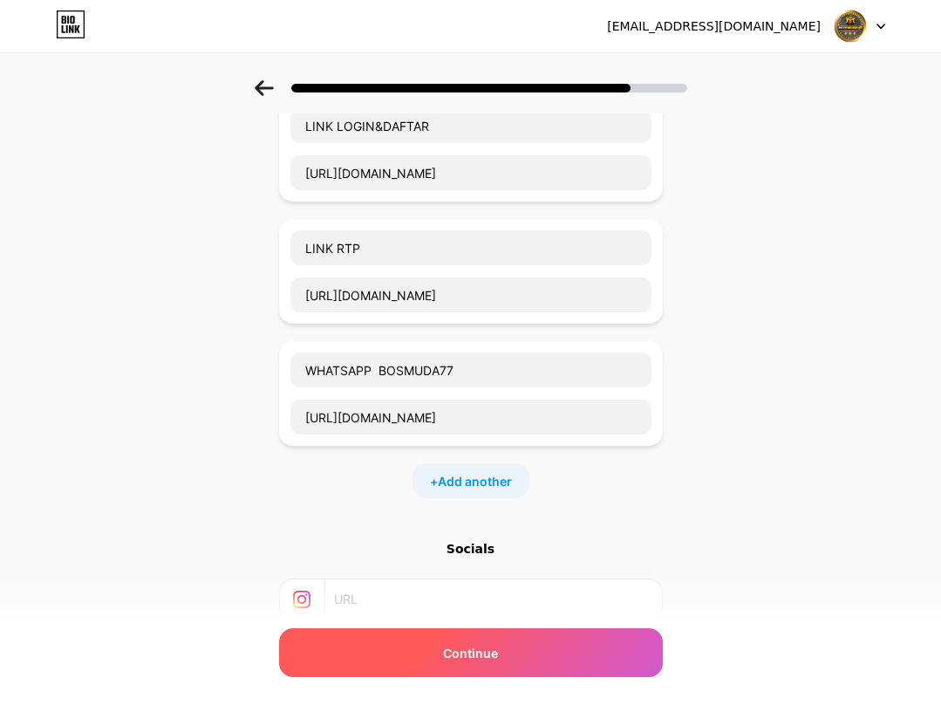
click at [480, 655] on span "Continue" at bounding box center [470, 653] width 55 height 18
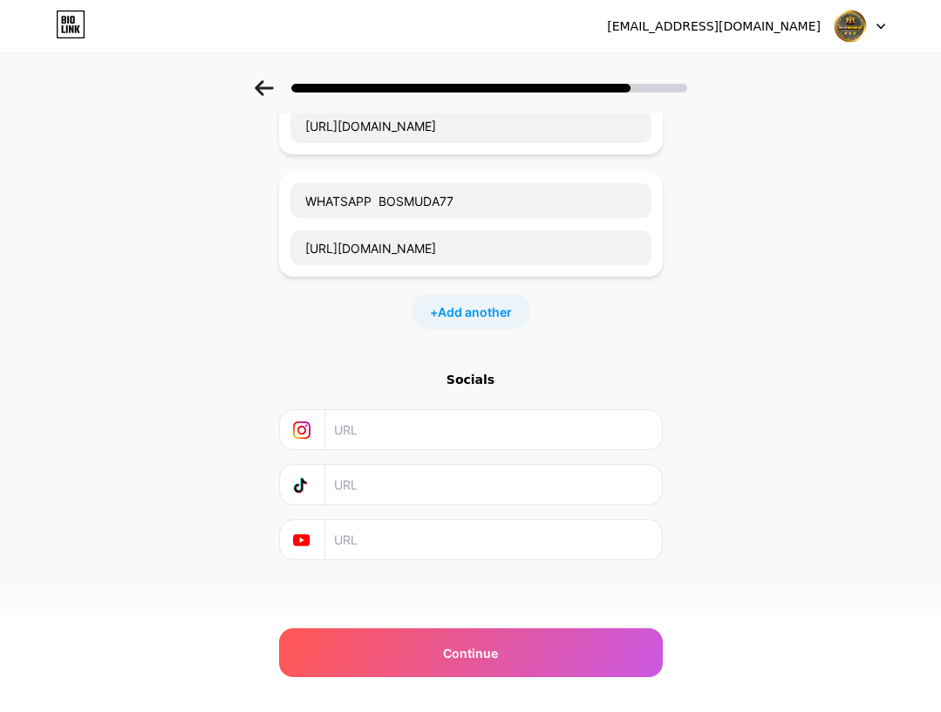
scroll to position [0, 0]
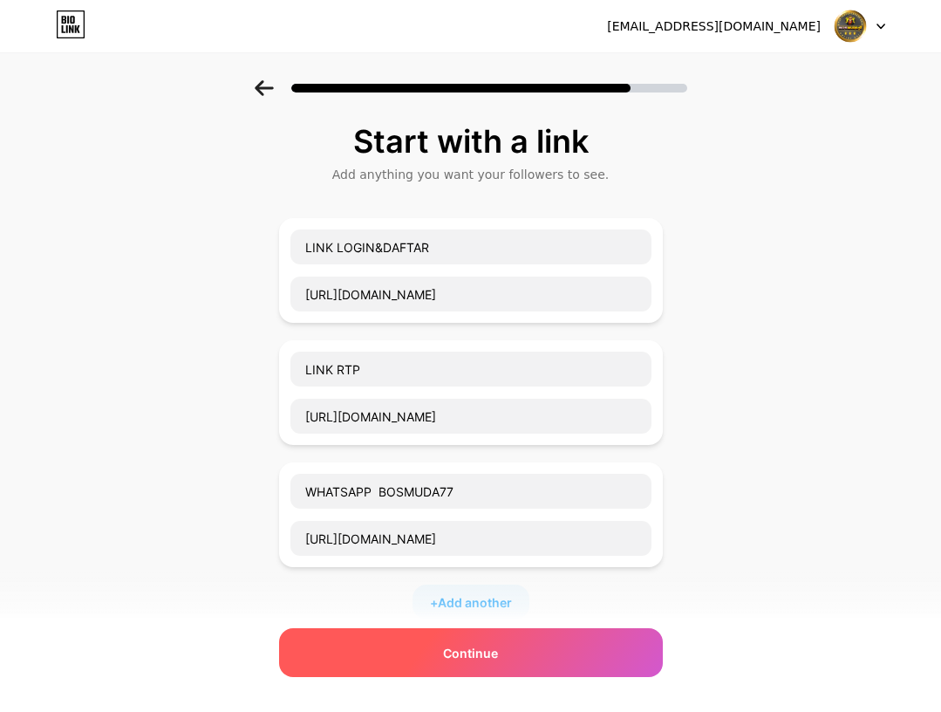
click at [521, 670] on div "Continue" at bounding box center [471, 652] width 384 height 49
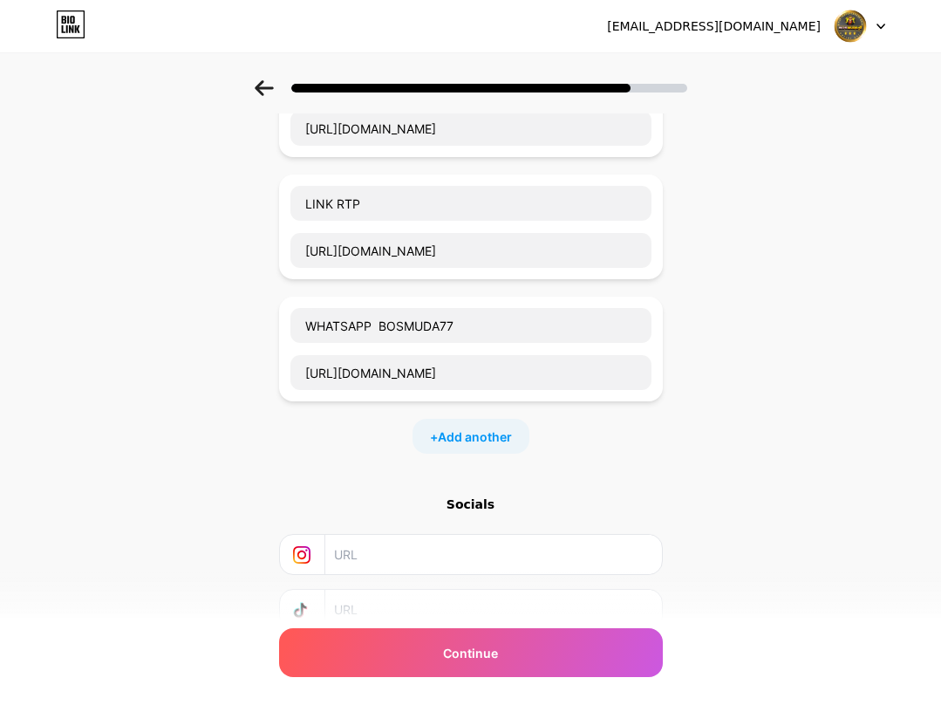
scroll to position [34, 0]
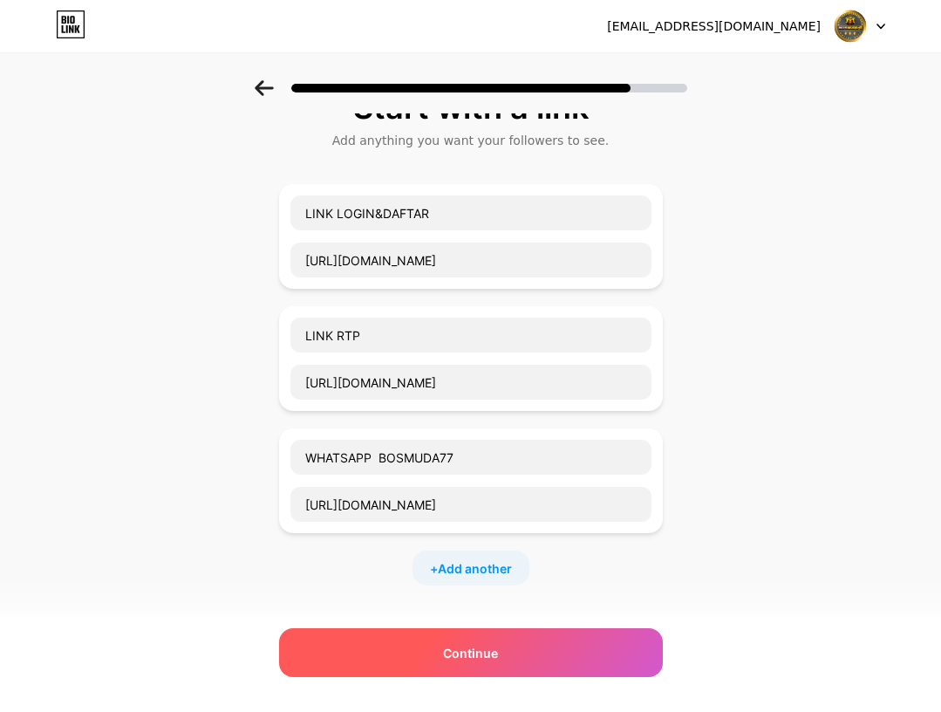
click at [498, 648] on span "Continue" at bounding box center [470, 653] width 55 height 18
click at [498, 645] on span "Continue" at bounding box center [470, 653] width 55 height 18
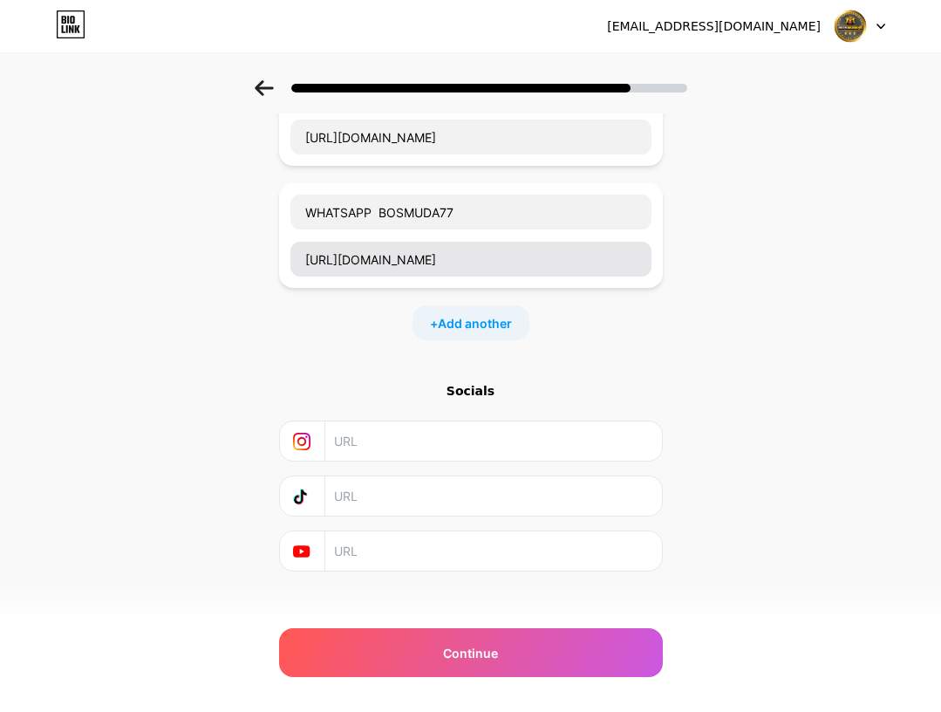
scroll to position [296, 0]
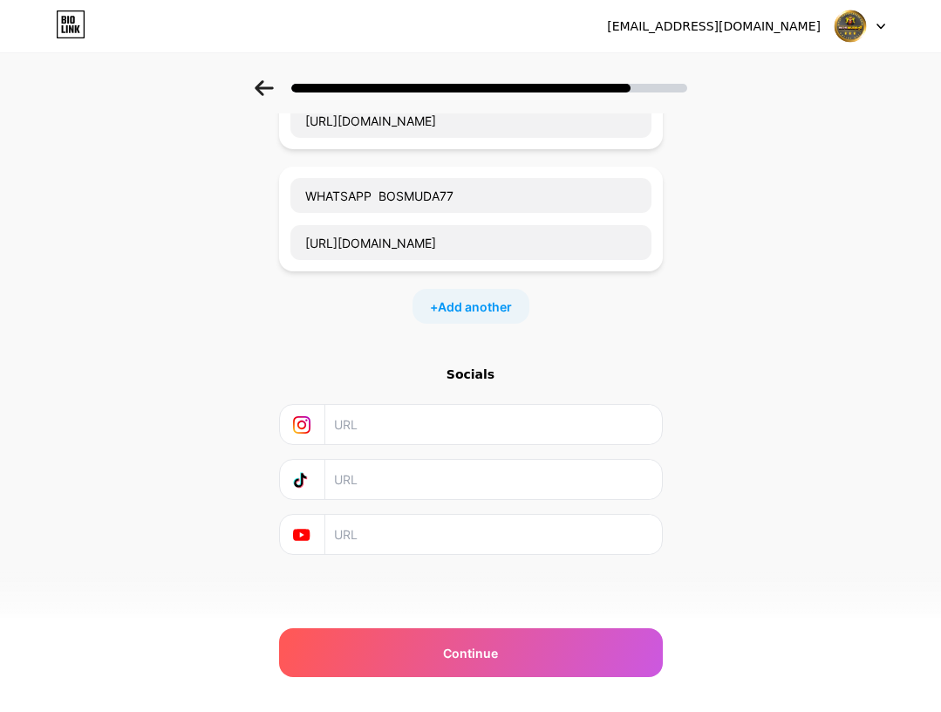
click at [494, 369] on div "Socials" at bounding box center [471, 373] width 384 height 17
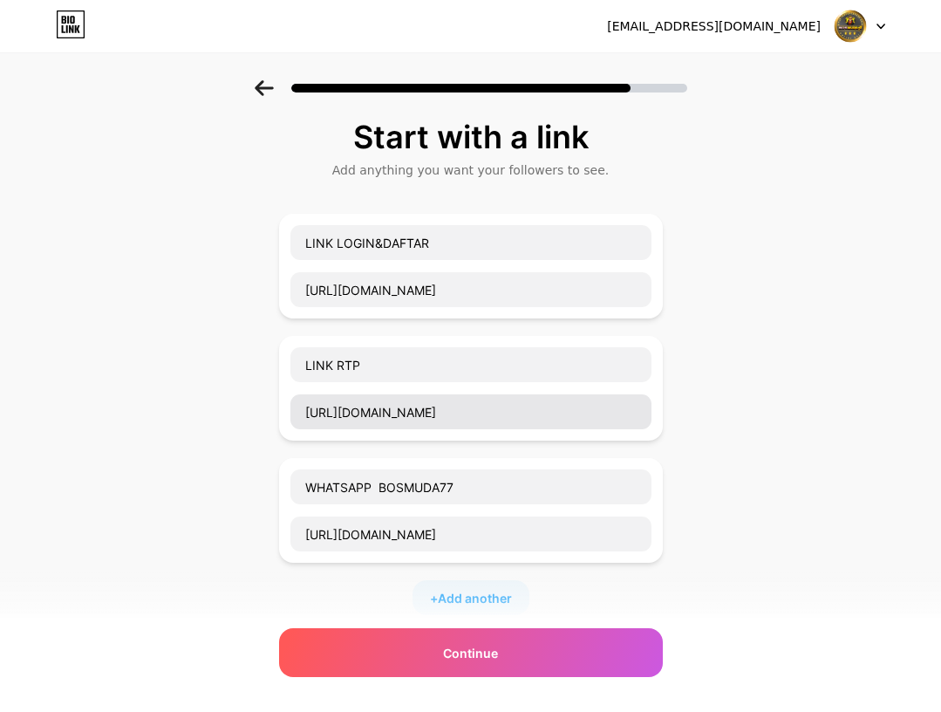
scroll to position [0, 0]
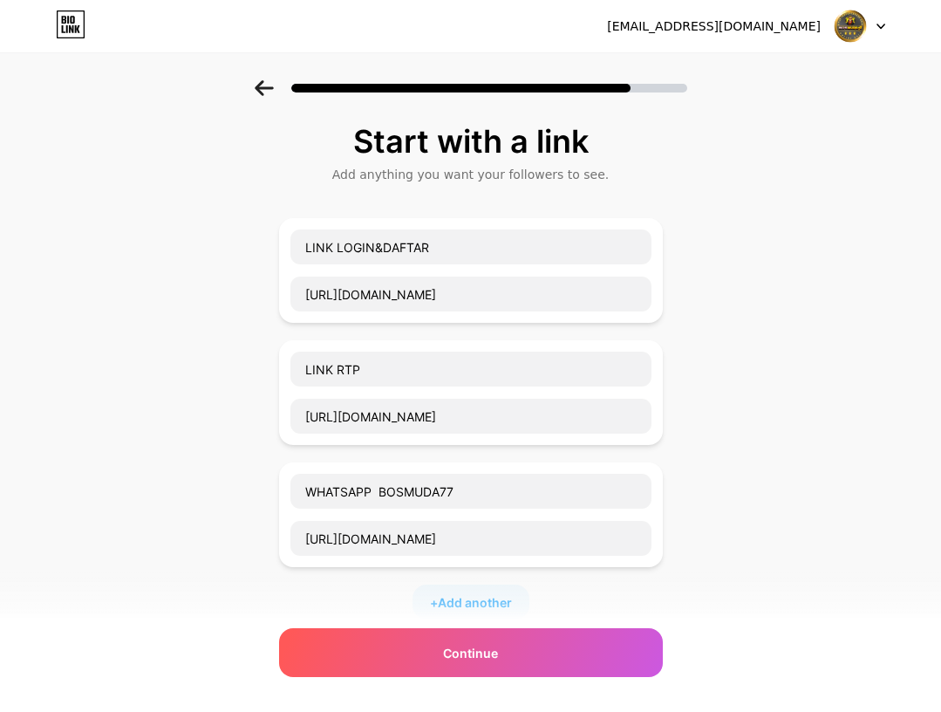
click at [192, 266] on div "Start with a link Add anything you want your followers to see. LINK LOGIN&DAFTA…" at bounding box center [470, 508] width 941 height 857
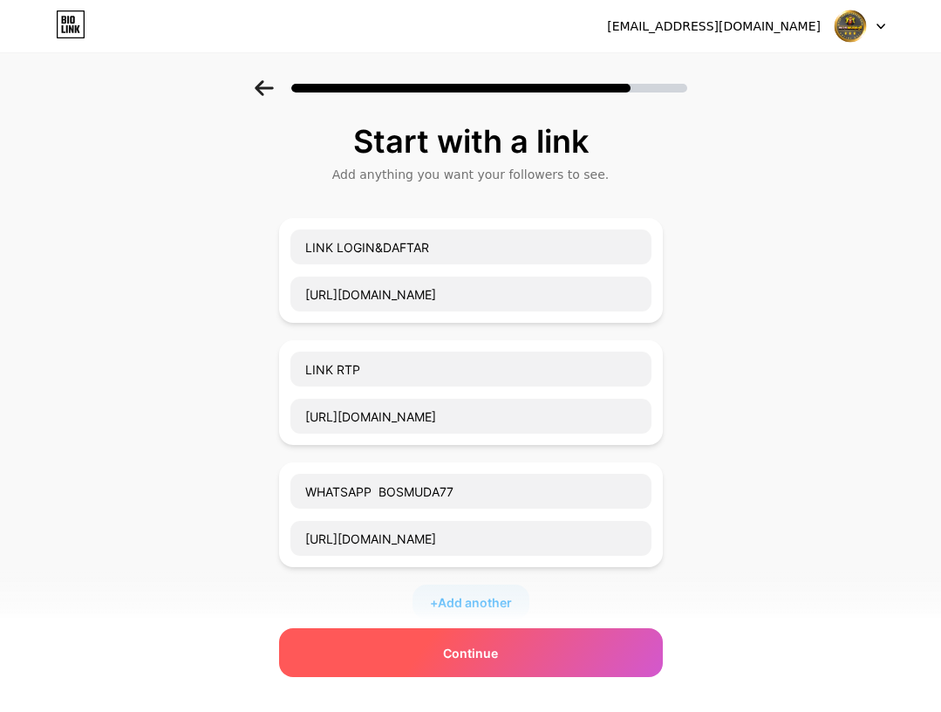
click at [542, 658] on div "Continue" at bounding box center [471, 652] width 384 height 49
click at [542, 656] on div "Continue" at bounding box center [471, 652] width 384 height 49
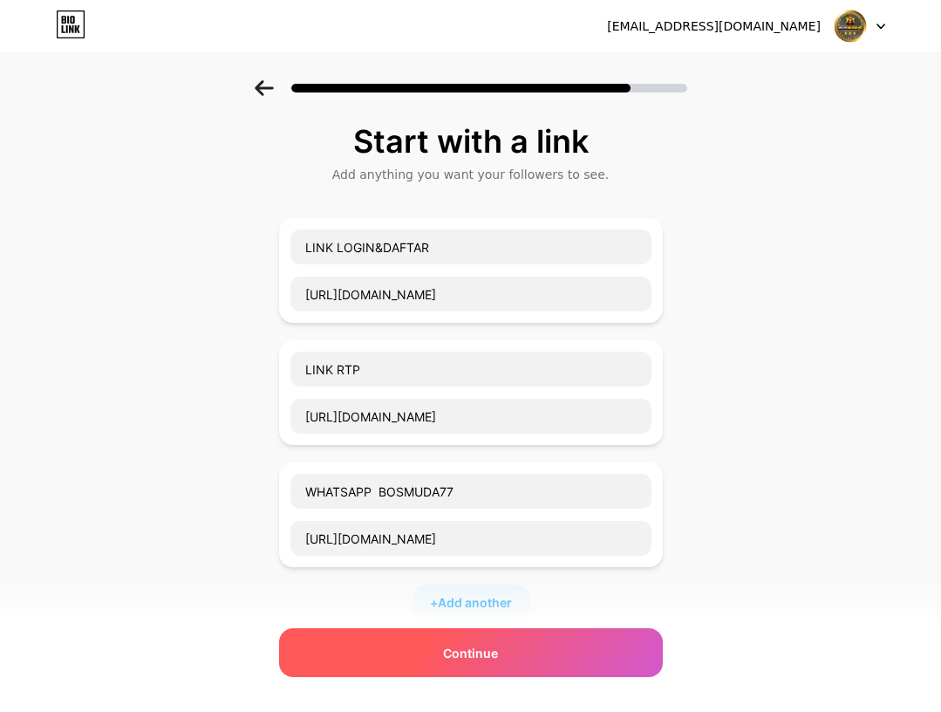
click at [542, 649] on div "Continue" at bounding box center [471, 652] width 384 height 49
click at [434, 651] on div "Continue" at bounding box center [471, 652] width 384 height 49
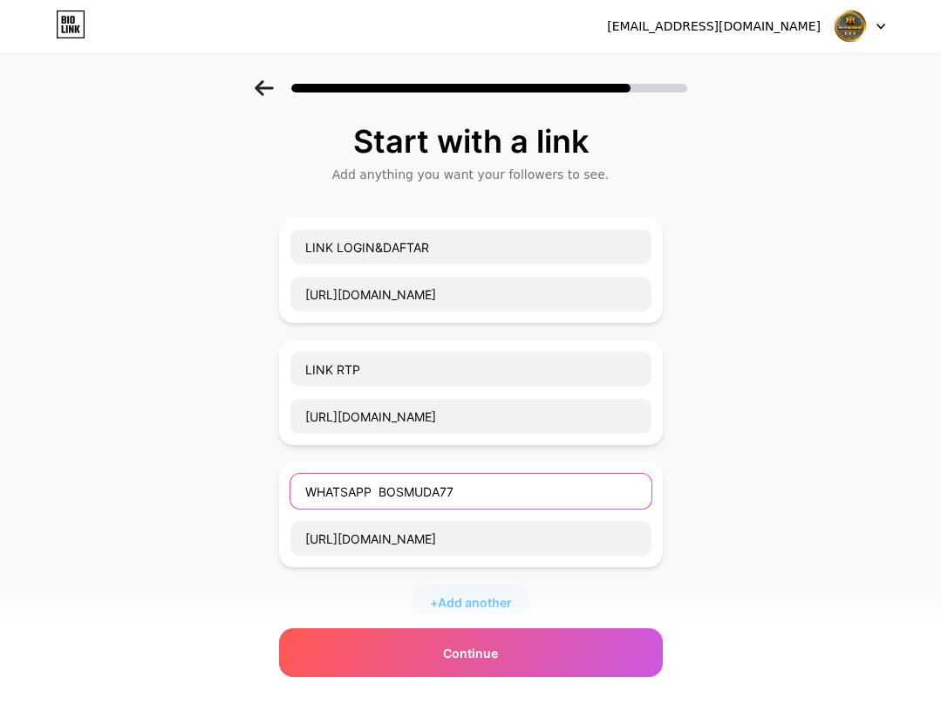
drag, startPoint x: 494, startPoint y: 502, endPoint x: 311, endPoint y: 501, distance: 182.3
click at [311, 501] on input "WHATSAPP BOSMUDA77" at bounding box center [470, 491] width 361 height 35
type input "HUBUNGI 24JAM"
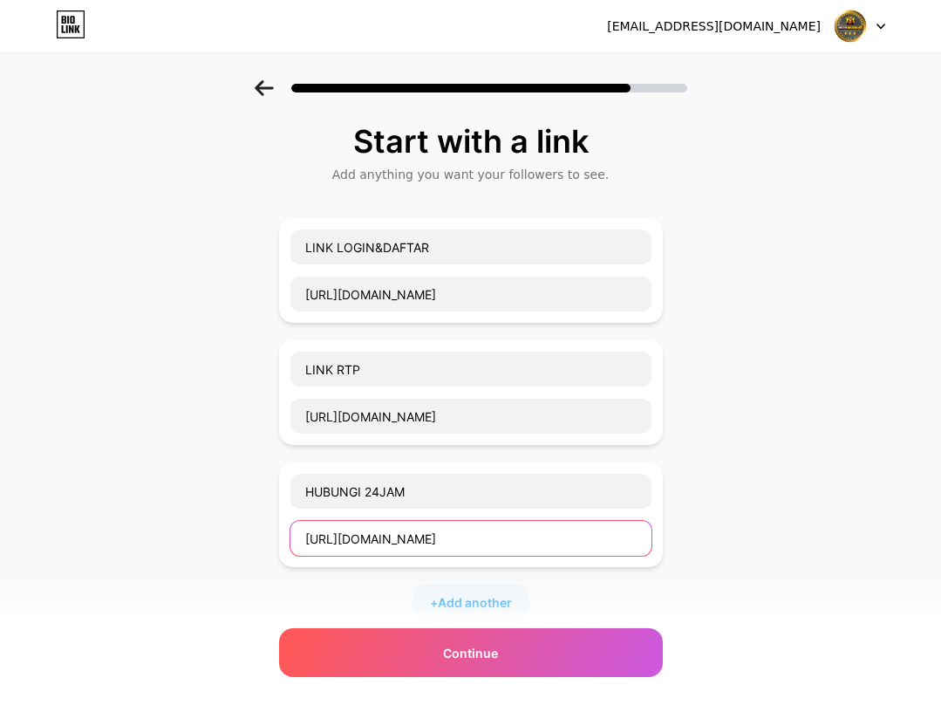
drag, startPoint x: 489, startPoint y: 540, endPoint x: 256, endPoint y: 528, distance: 233.2
click at [256, 528] on div "Start with a link Add anything you want your followers to see. LINK LOGIN&DAFTA…" at bounding box center [470, 508] width 941 height 857
paste input "direct.lc.chat/19260080/"
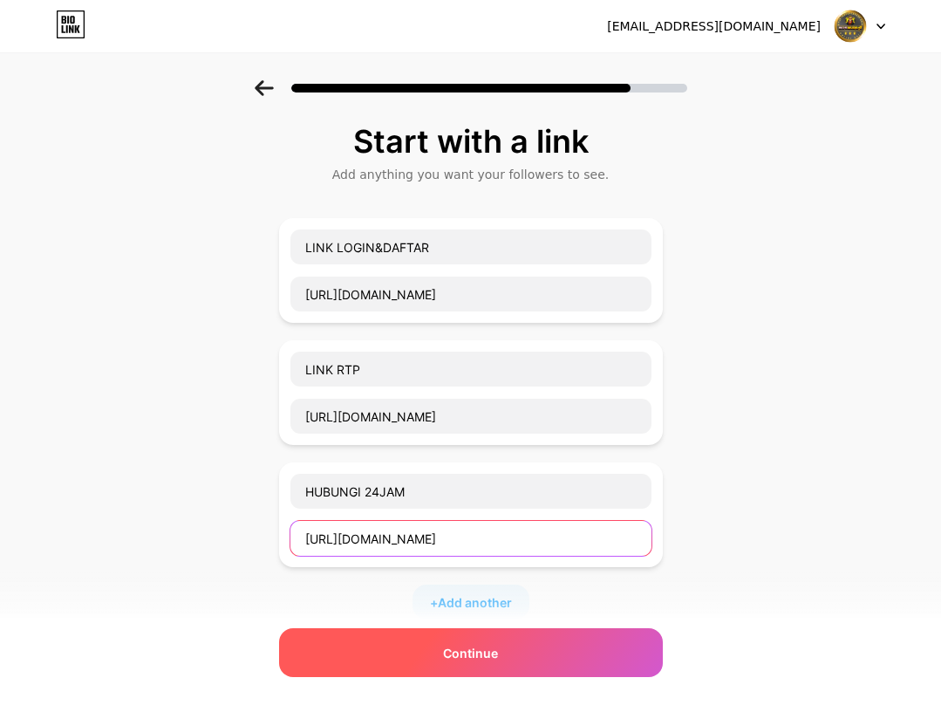
type input "https://direct.lc.chat/19260080/"
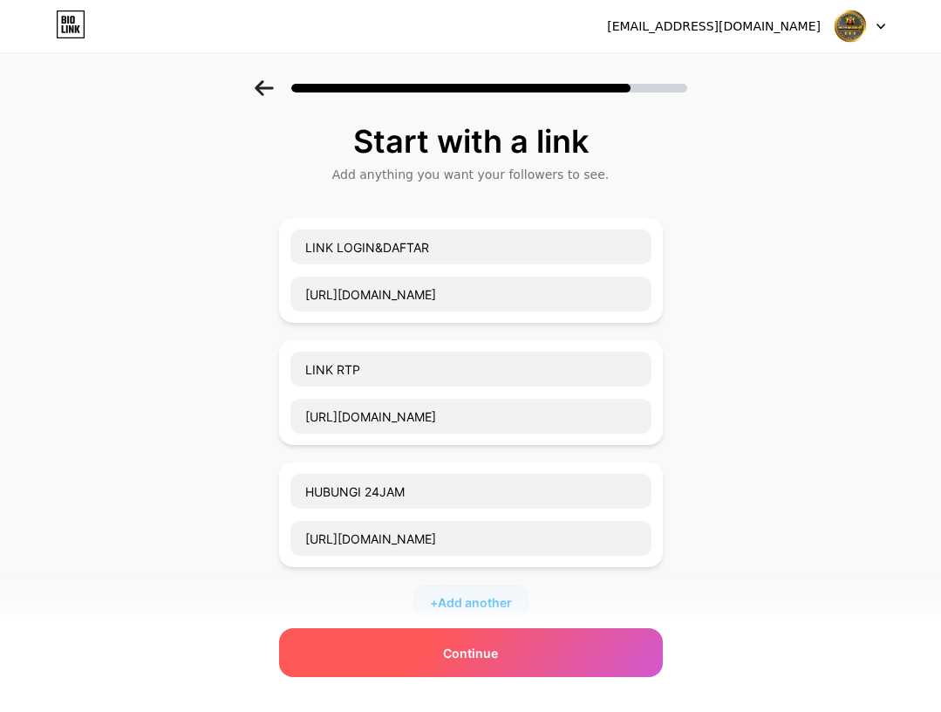
click at [442, 644] on div "Continue" at bounding box center [471, 652] width 384 height 49
click at [447, 659] on div "Continue" at bounding box center [471, 652] width 384 height 49
click at [465, 646] on span "Continue" at bounding box center [470, 653] width 55 height 18
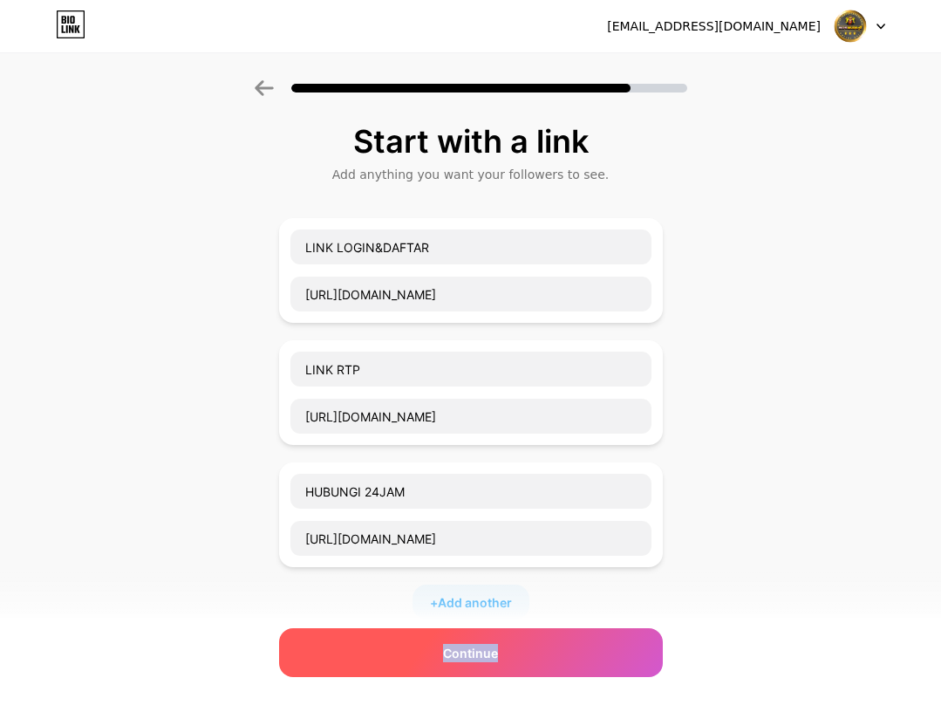
click at [465, 646] on span "Continue" at bounding box center [470, 653] width 55 height 18
click at [549, 643] on div "Continue" at bounding box center [471, 652] width 384 height 49
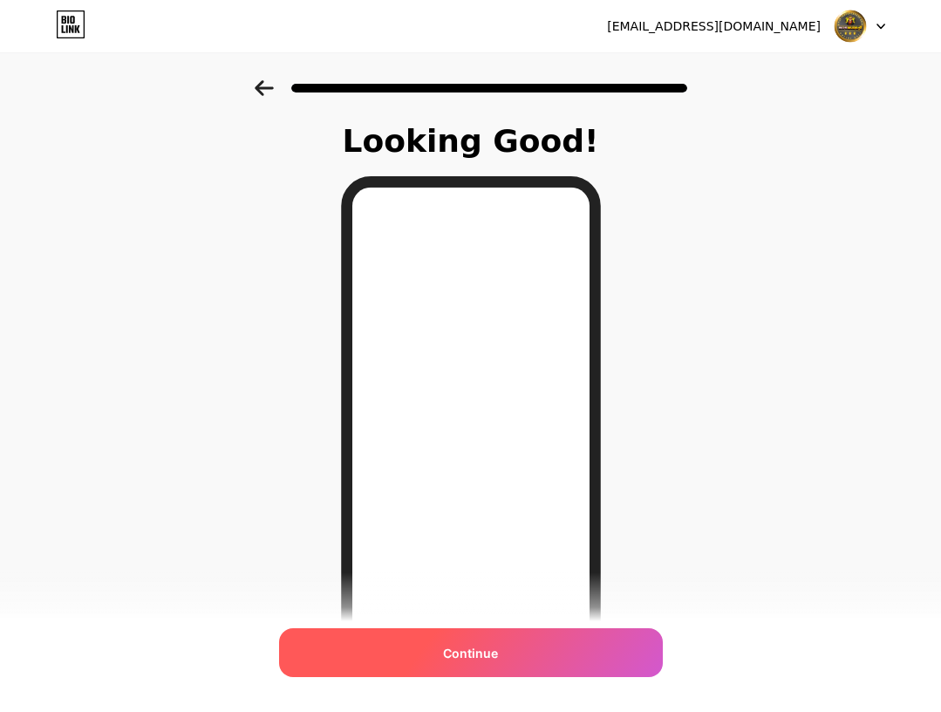
drag, startPoint x: 493, startPoint y: 652, endPoint x: 516, endPoint y: 649, distance: 23.8
click at [493, 653] on span "Continue" at bounding box center [470, 653] width 55 height 18
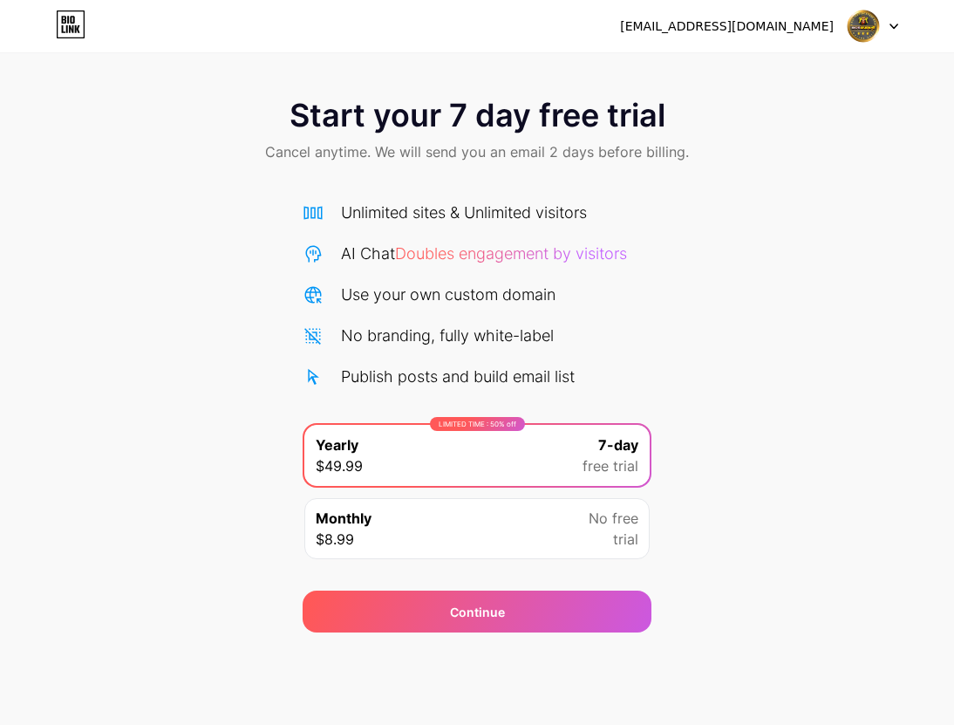
click at [714, 400] on div "Start your 7 day free trial Cancel anytime. We will send you an email 2 days be…" at bounding box center [477, 356] width 954 height 552
click at [544, 440] on div "LIMITED TIME : 50% off Yearly $49.99 7-day free trial" at bounding box center [476, 455] width 345 height 61
click at [549, 493] on div "LIMITED TIME : 50% off Yearly $49.99 7-day free trial Monthly $8.99 No free tri…" at bounding box center [477, 496] width 349 height 147
click at [540, 509] on div "Monthly $8.99 No free trial" at bounding box center [476, 528] width 345 height 61
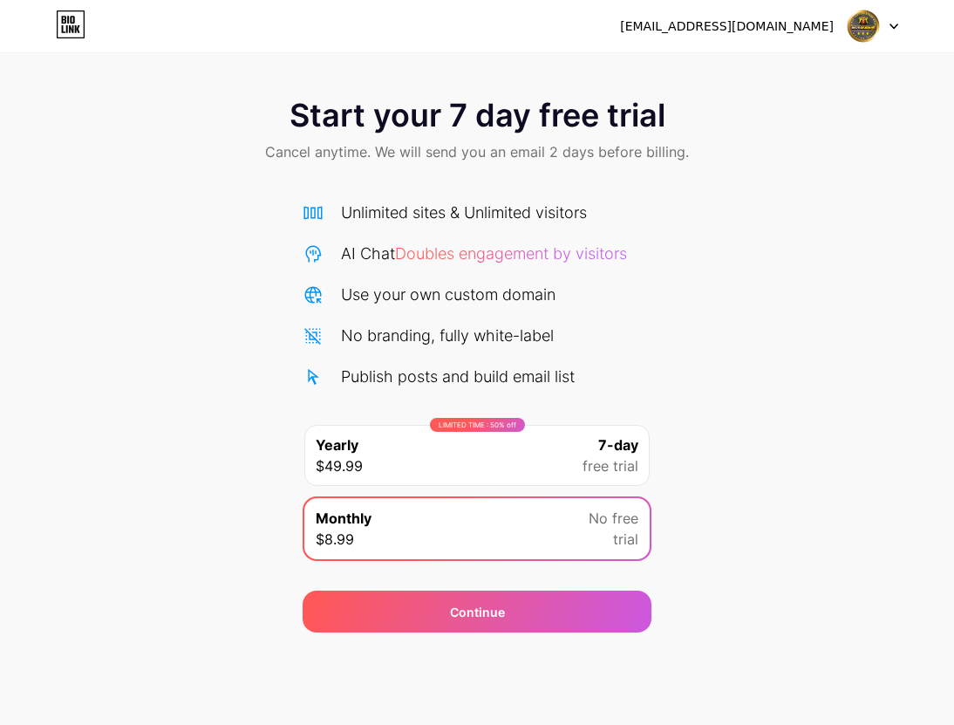
click at [553, 444] on div "LIMITED TIME : 50% off Yearly $49.99 7-day free trial" at bounding box center [476, 455] width 345 height 61
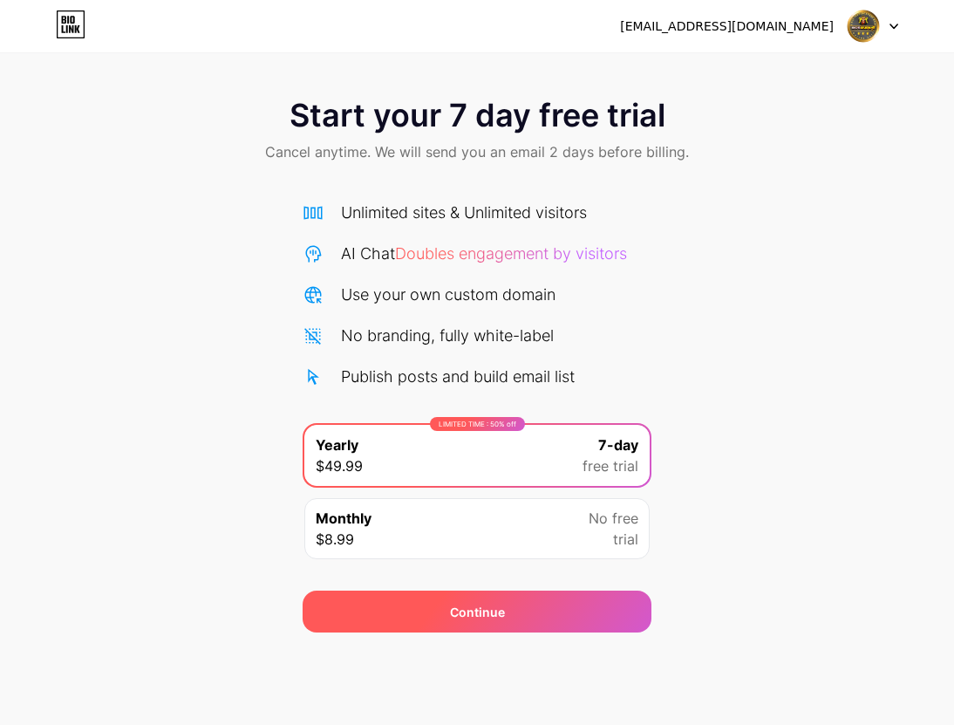
click at [535, 626] on div "Continue" at bounding box center [477, 611] width 349 height 42
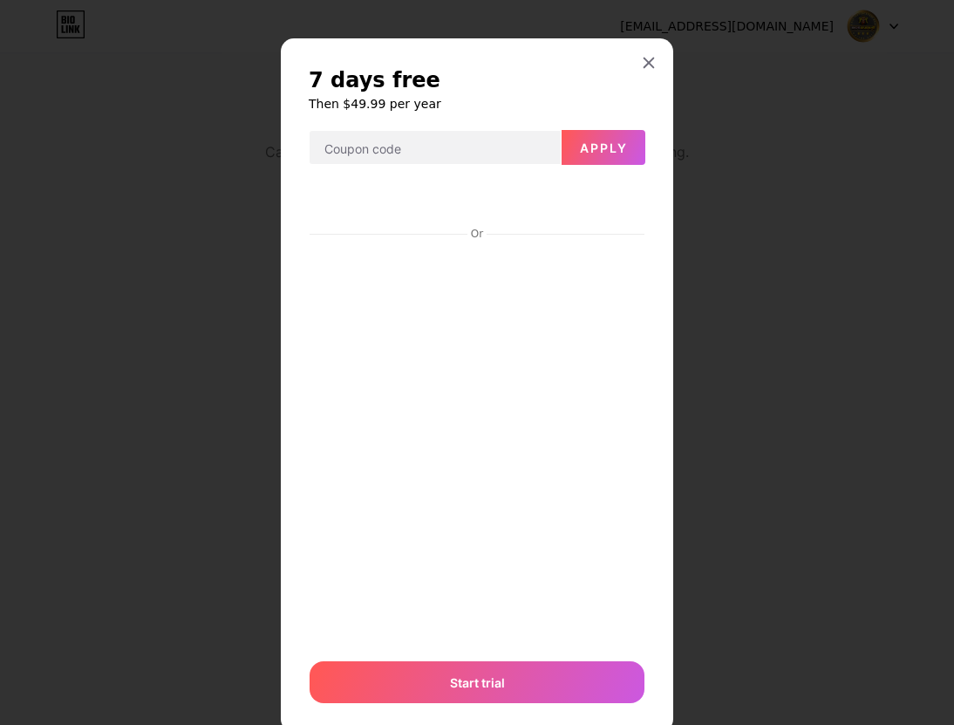
drag, startPoint x: 645, startPoint y: 65, endPoint x: 704, endPoint y: 188, distance: 136.1
click at [700, 181] on div "7 days free Then $49.99 per year Apply Or Start trial" at bounding box center [477, 362] width 954 height 725
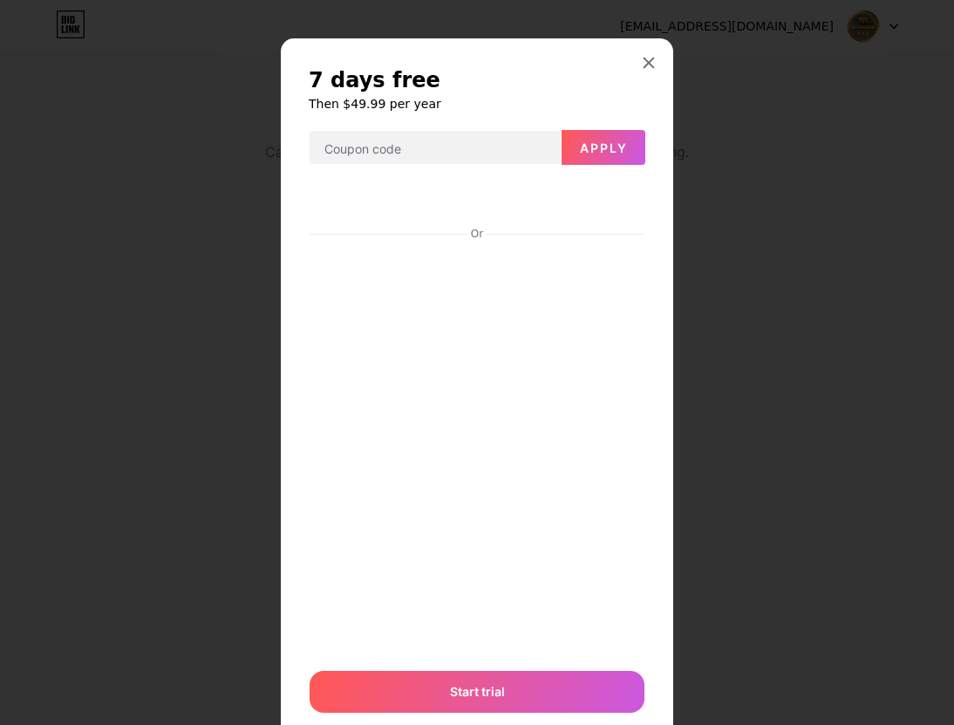
scroll to position [55, 0]
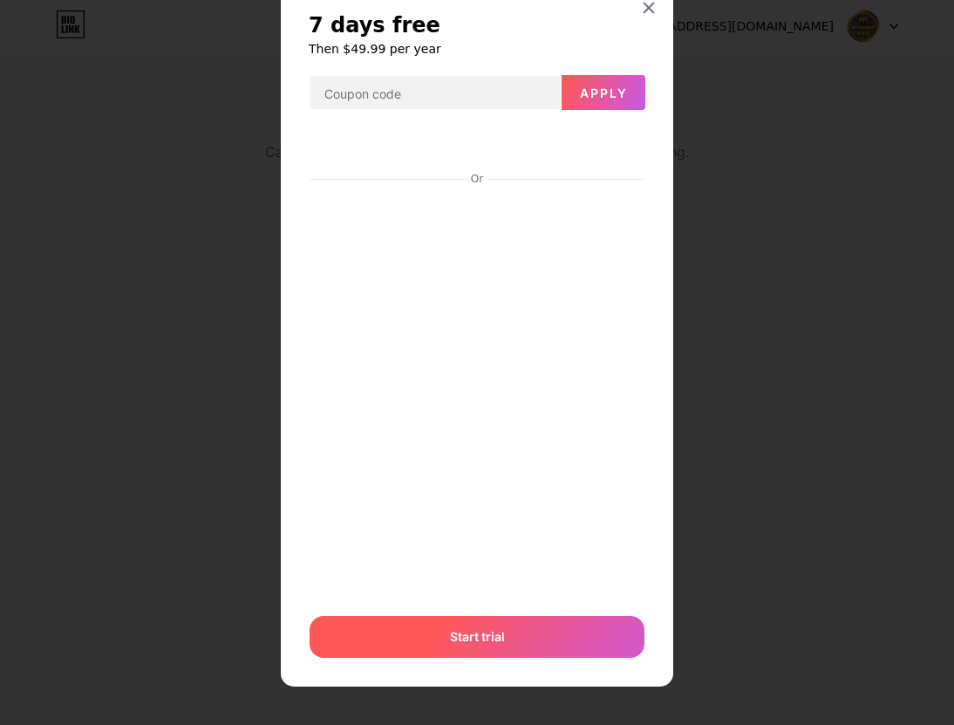
click at [522, 636] on div "Start trial" at bounding box center [477, 637] width 335 height 42
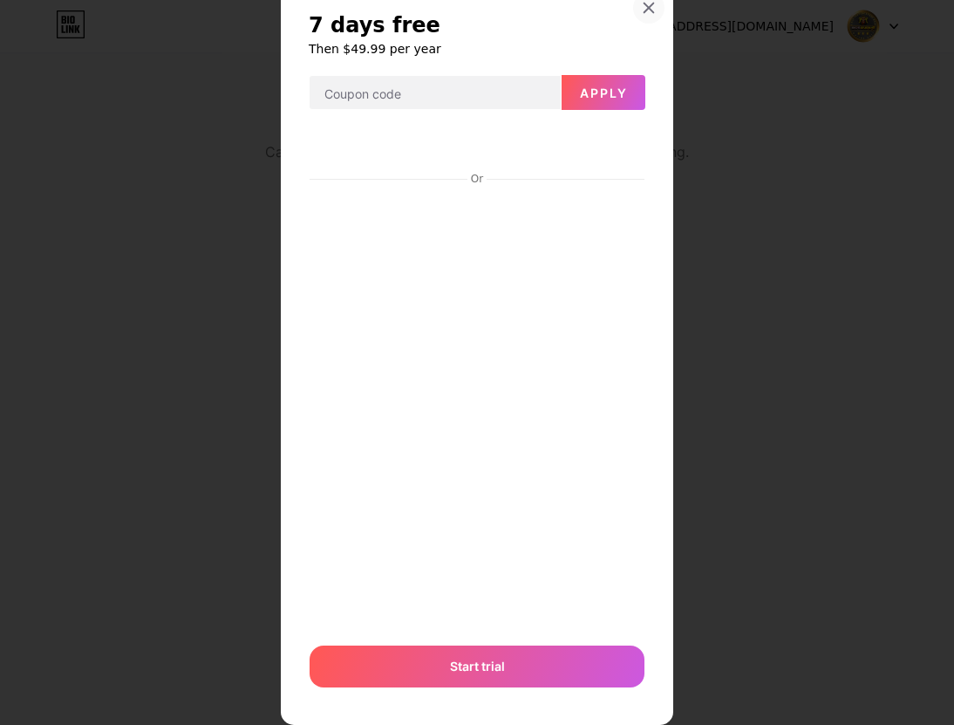
click at [641, 16] on div at bounding box center [648, 7] width 31 height 31
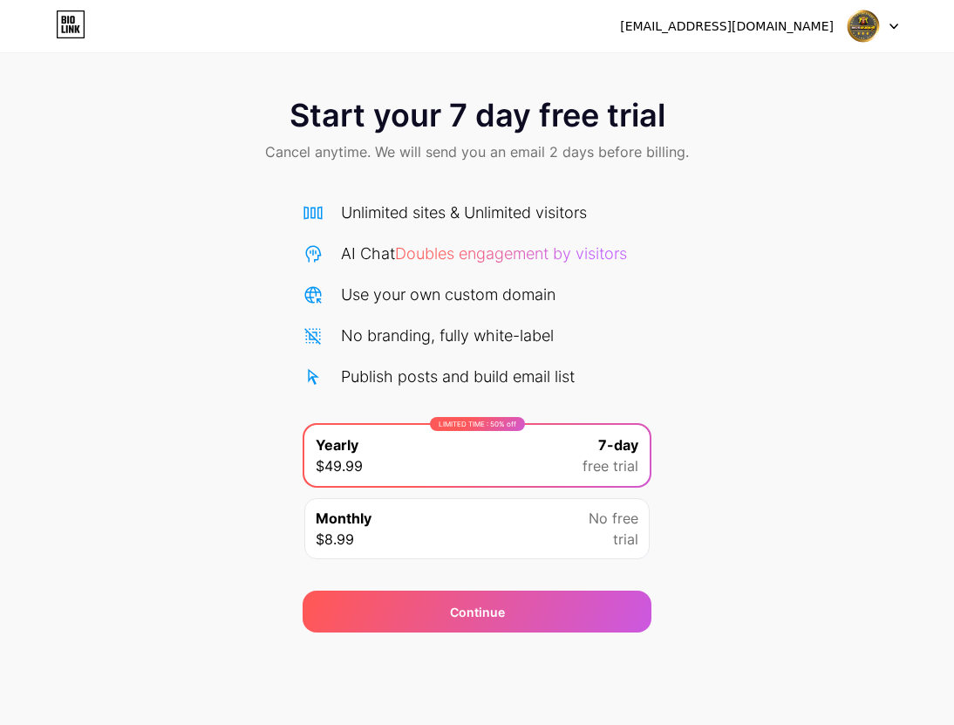
click at [453, 426] on div "LIMITED TIME : 50% off" at bounding box center [477, 424] width 95 height 14
click at [443, 444] on div "LIMITED TIME : 50% off Yearly $49.99 7-day free trial" at bounding box center [476, 455] width 345 height 61
click at [446, 268] on div "Unlimited sites & Unlimited visitors AI Chat Doubles engagement by visitors Use…" at bounding box center [477, 295] width 349 height 188
drag, startPoint x: 885, startPoint y: 3, endPoint x: 888, endPoint y: 14, distance: 10.8
click at [885, 0] on div "krisnabromo77@gmail.com Logout Link Copied" at bounding box center [477, 0] width 954 height 0
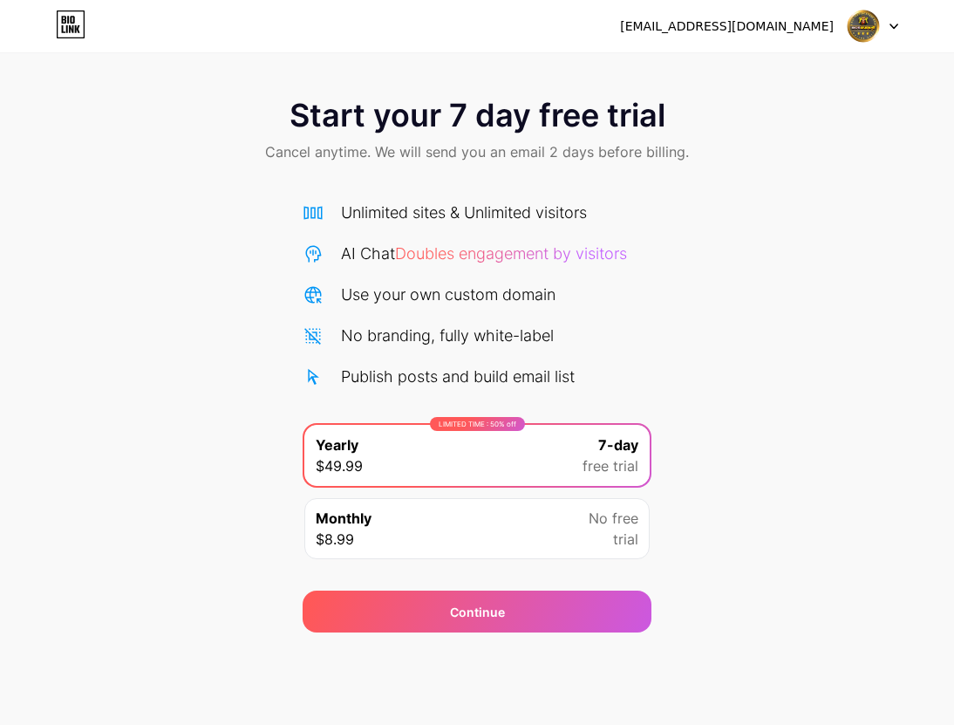
click at [888, 14] on div at bounding box center [873, 25] width 51 height 31
click at [890, 24] on icon at bounding box center [893, 26] width 7 height 4
click at [491, 552] on div "Monthly $8.99 No free trial" at bounding box center [476, 528] width 345 height 61
click at [72, 25] on icon at bounding box center [71, 24] width 30 height 28
click at [431, 535] on div "Monthly $8.99 No free trial" at bounding box center [476, 528] width 345 height 61
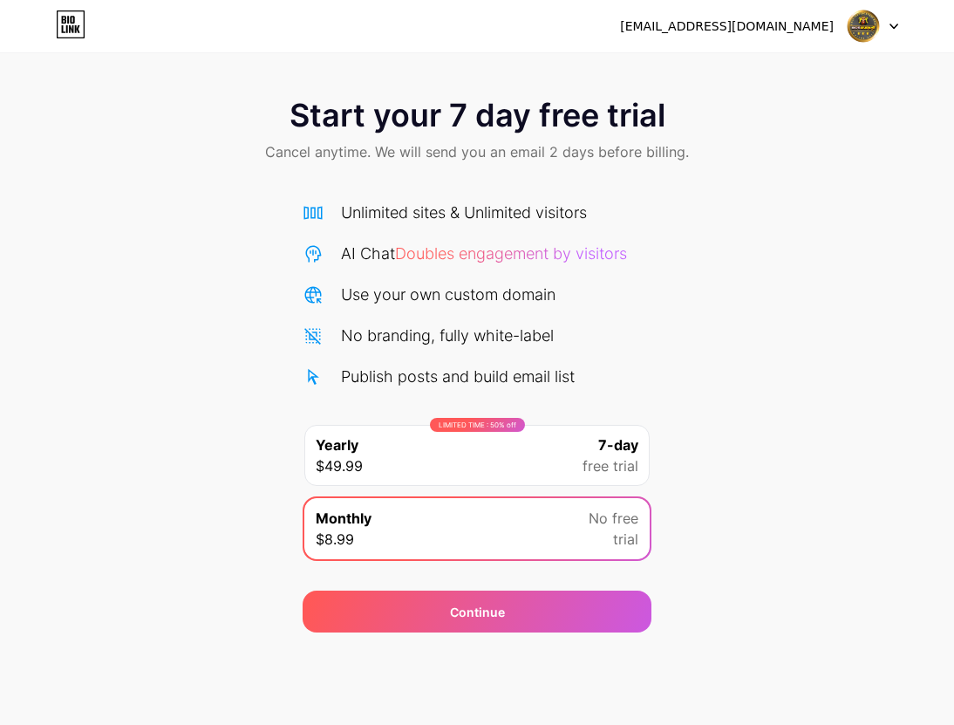
click at [478, 466] on div "LIMITED TIME : 50% off Yearly $49.99 7-day free trial" at bounding box center [476, 455] width 345 height 61
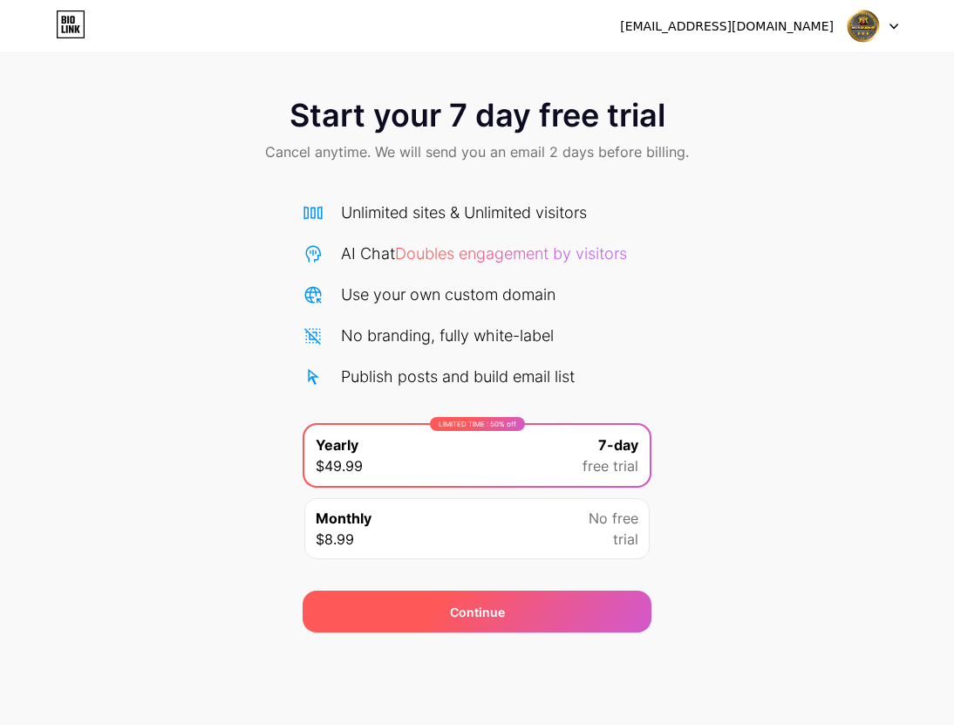
click at [483, 600] on div "Continue" at bounding box center [477, 611] width 349 height 42
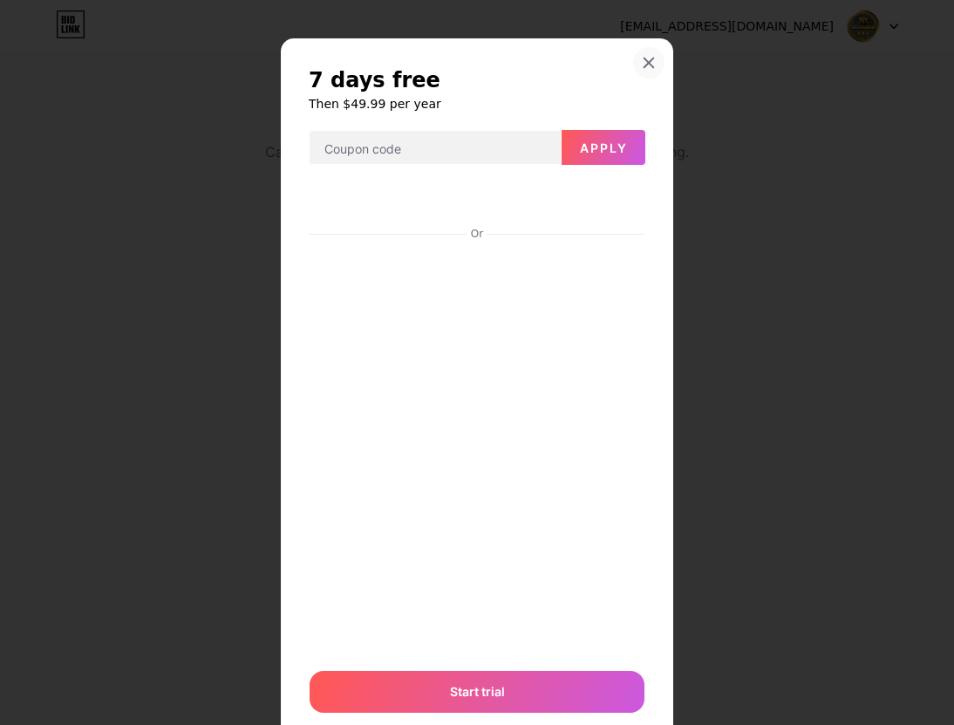
click at [648, 65] on icon at bounding box center [649, 63] width 14 height 14
